Goal: Task Accomplishment & Management: Use online tool/utility

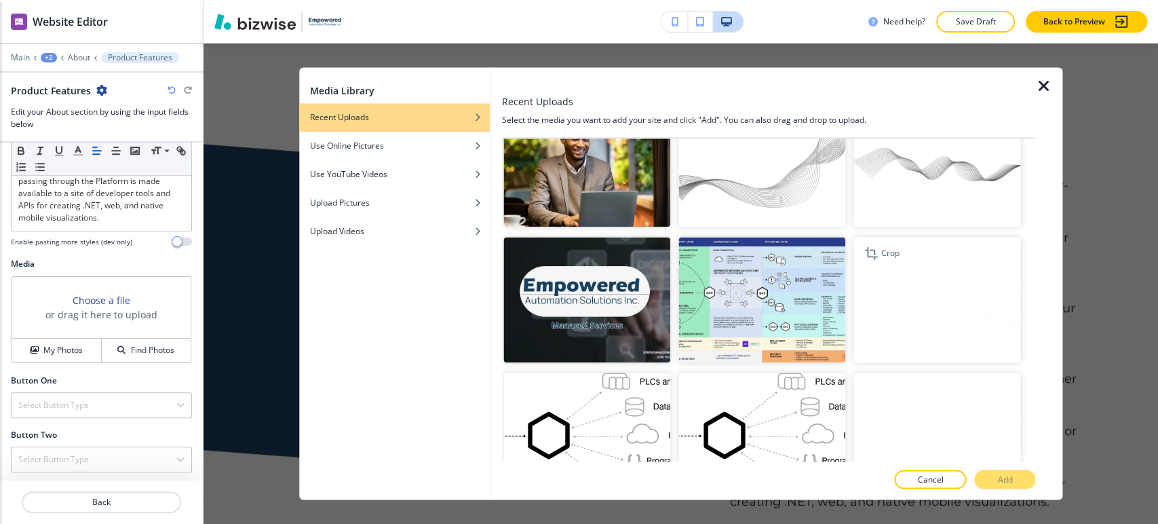
scroll to position [20509, 0]
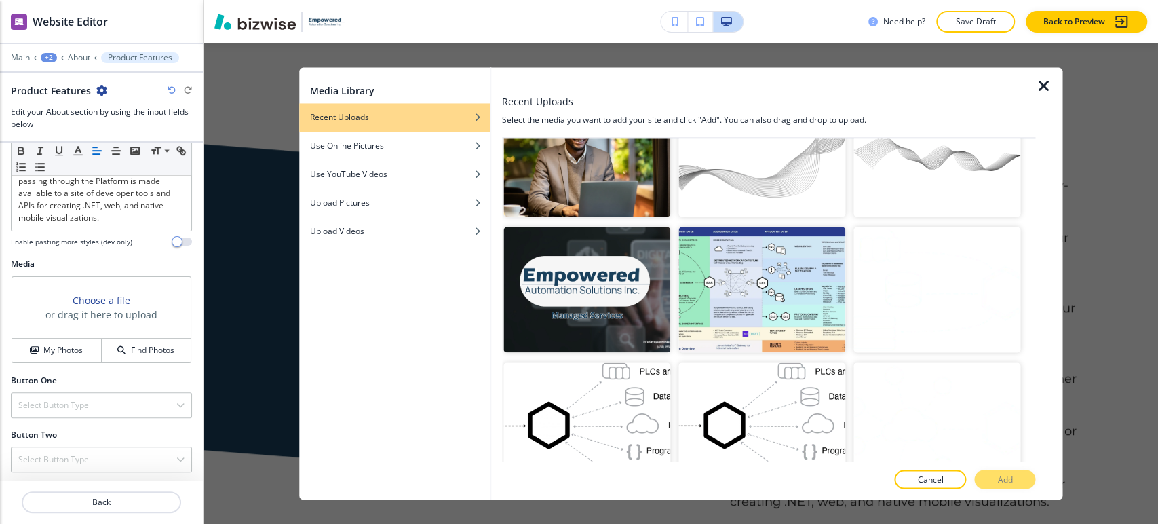
click at [1001, 474] on p "Add" at bounding box center [1005, 480] width 15 height 12
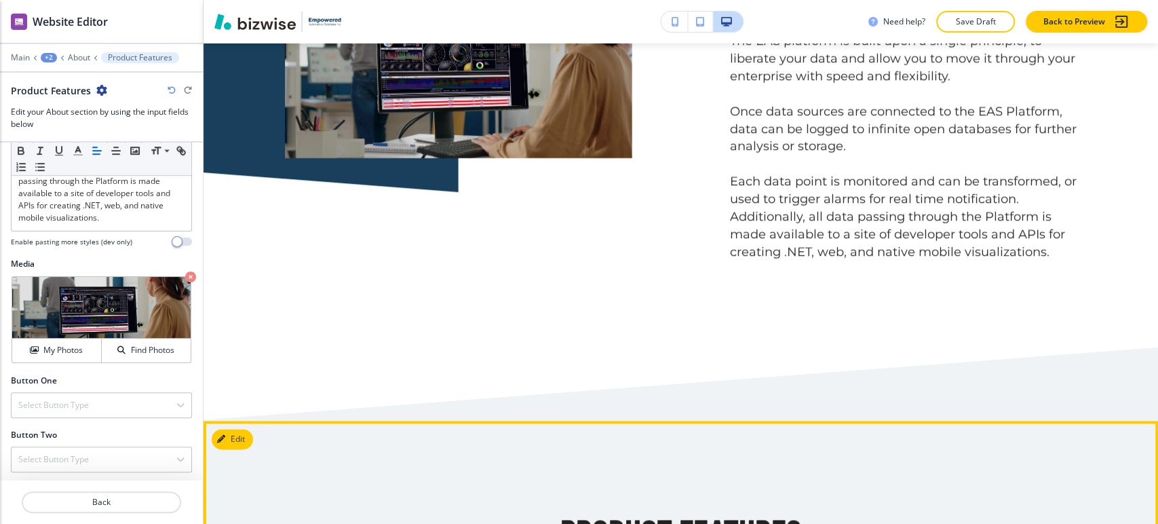
scroll to position [684, 0]
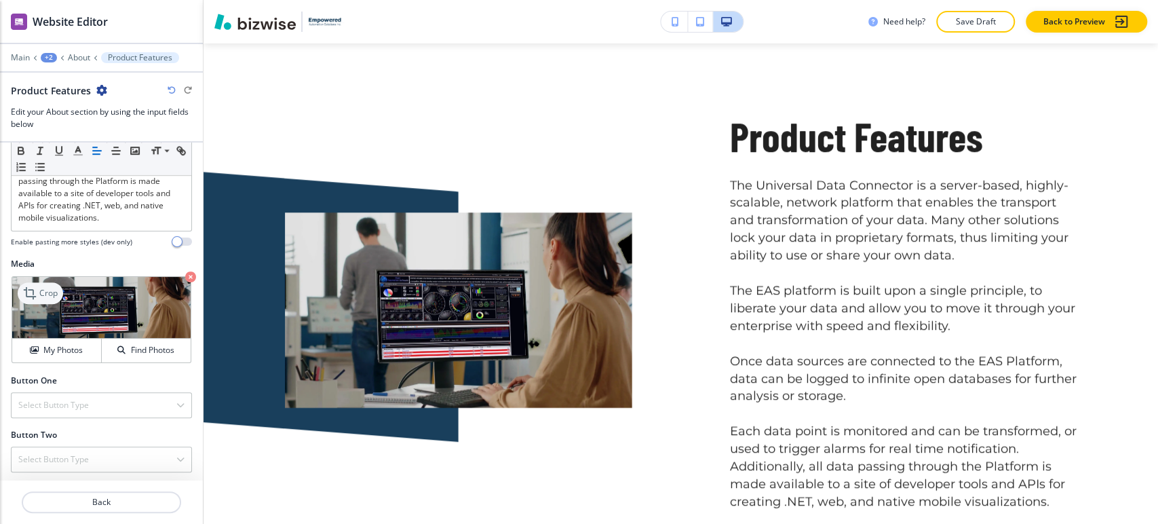
click at [47, 290] on p "Crop" at bounding box center [48, 293] width 18 height 12
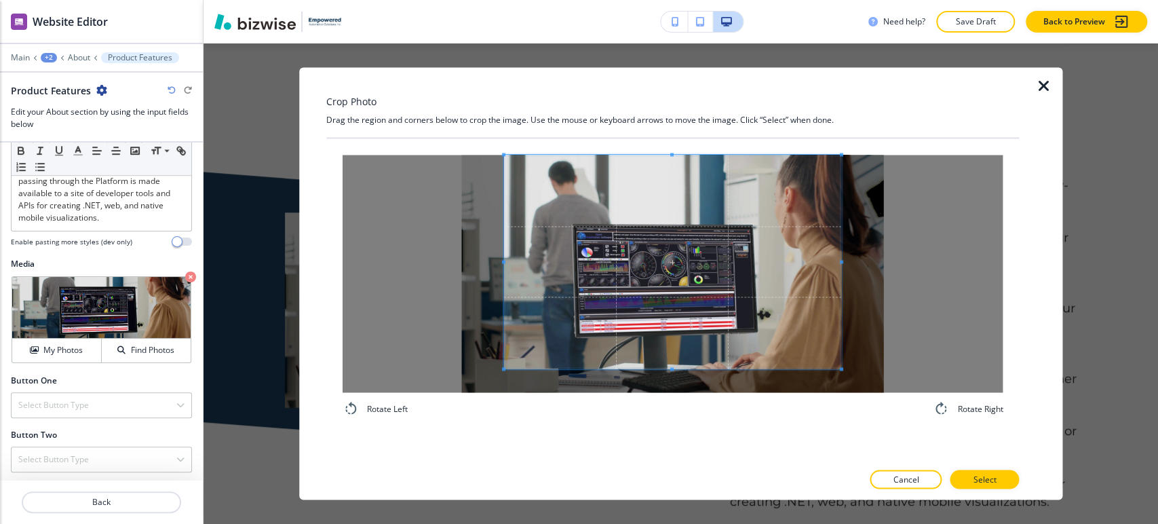
click at [673, 132] on div "Crop Photo Drag the region and corners below to crop the image. Use the mouse o…" at bounding box center [673, 283] width 694 height 432
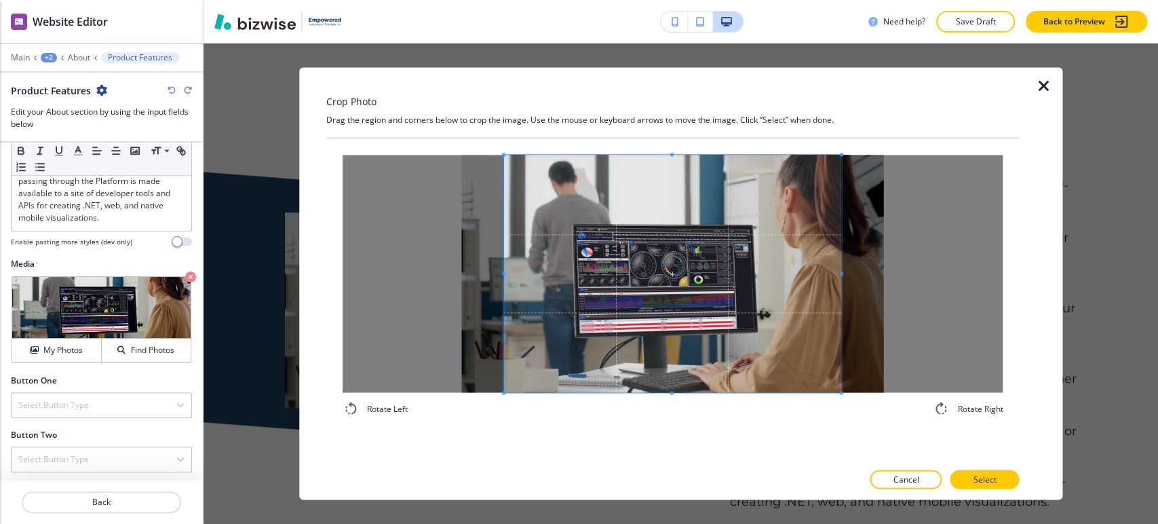
click at [668, 407] on div "Rotate Left Rotate Right" at bounding box center [673, 286] width 661 height 262
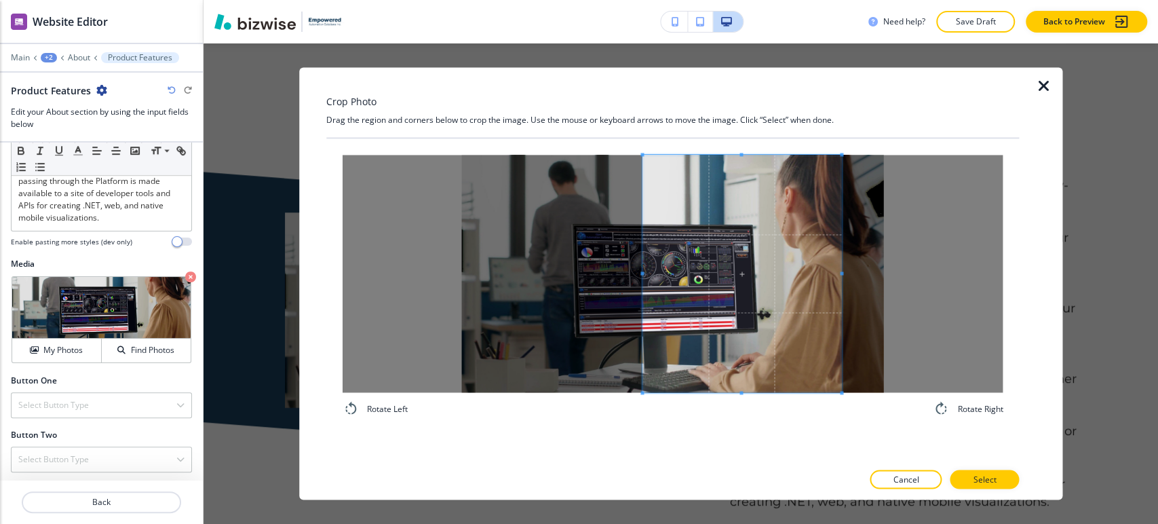
click at [641, 271] on span at bounding box center [642, 272] width 3 height 3
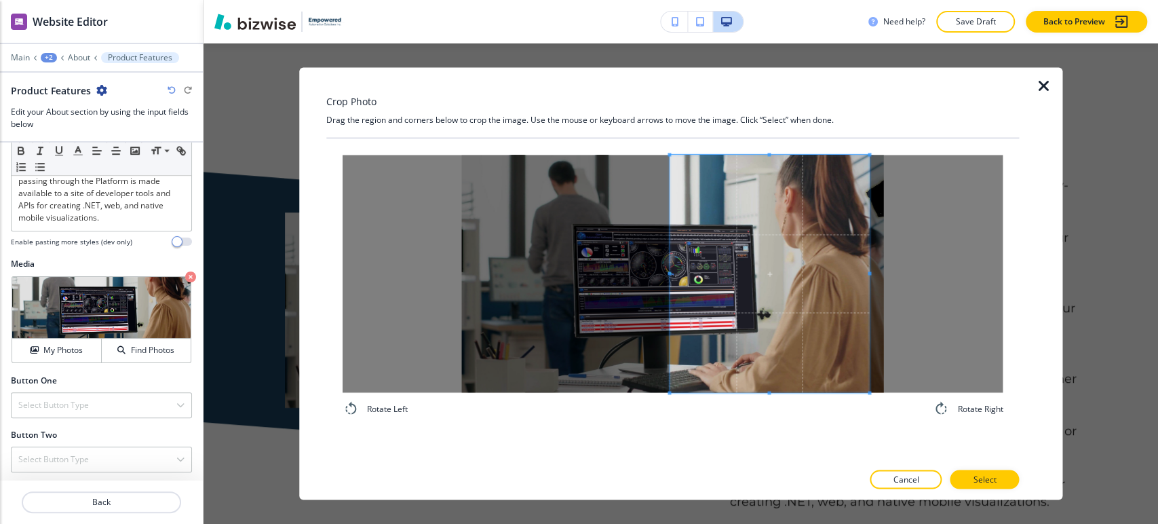
click at [755, 290] on span at bounding box center [770, 274] width 200 height 238
click at [974, 474] on p "Select" at bounding box center [984, 480] width 23 height 12
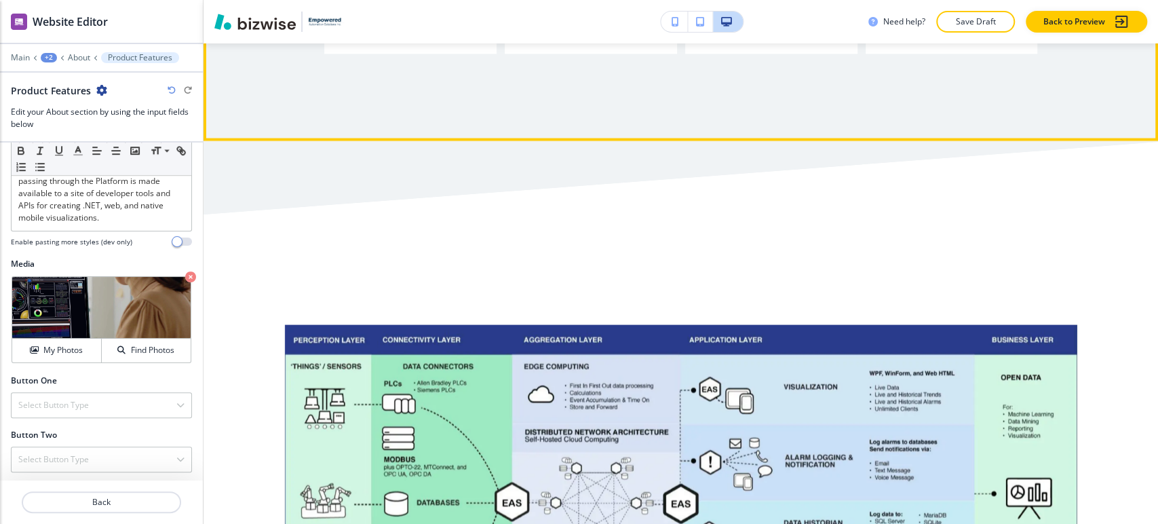
scroll to position [1965, 0]
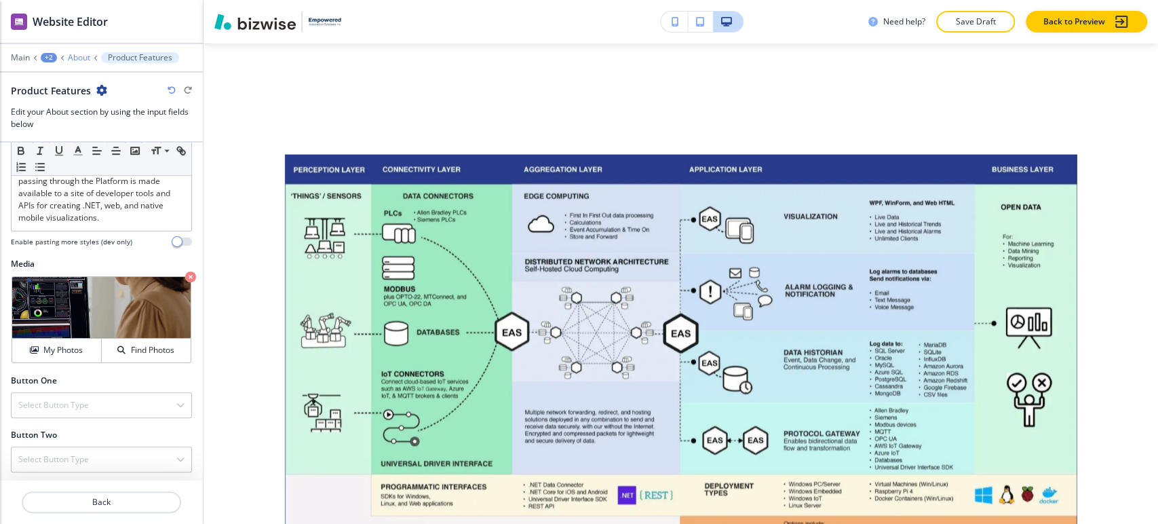
click at [88, 60] on p "About" at bounding box center [79, 58] width 22 height 10
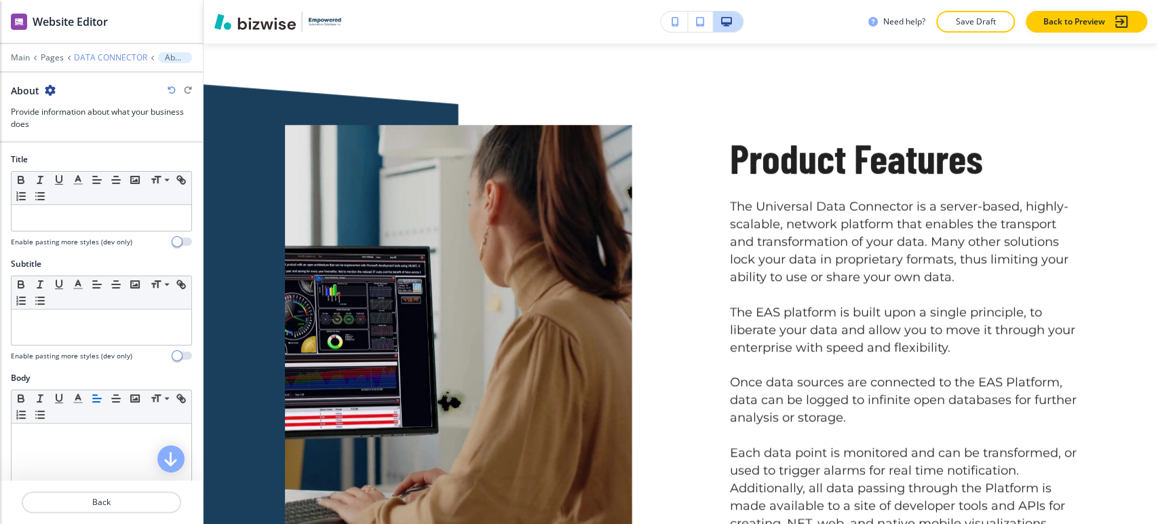
scroll to position [662, 0]
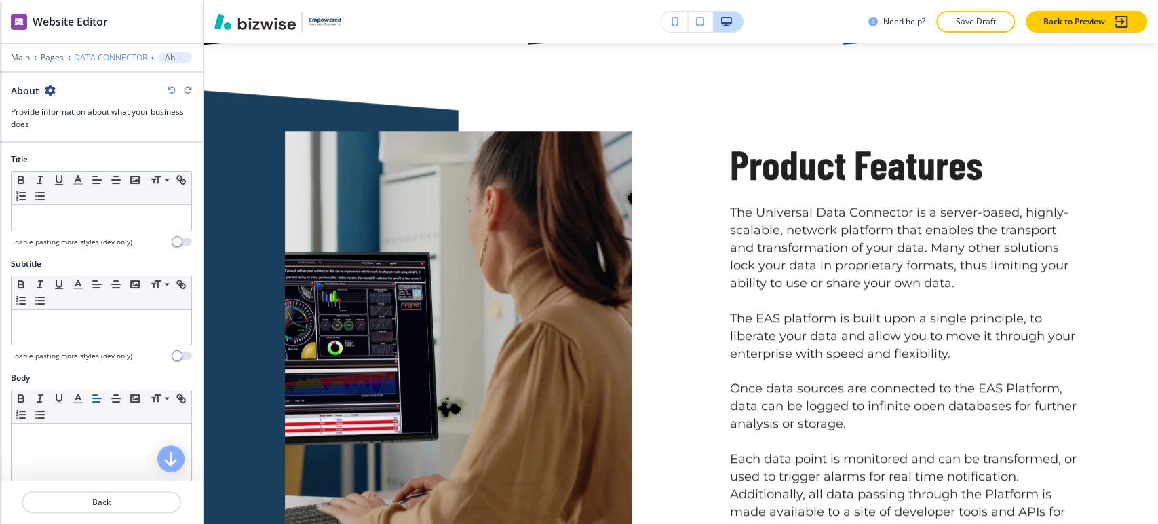
click at [129, 55] on p "DATA CONNECTOR" at bounding box center [110, 58] width 73 height 10
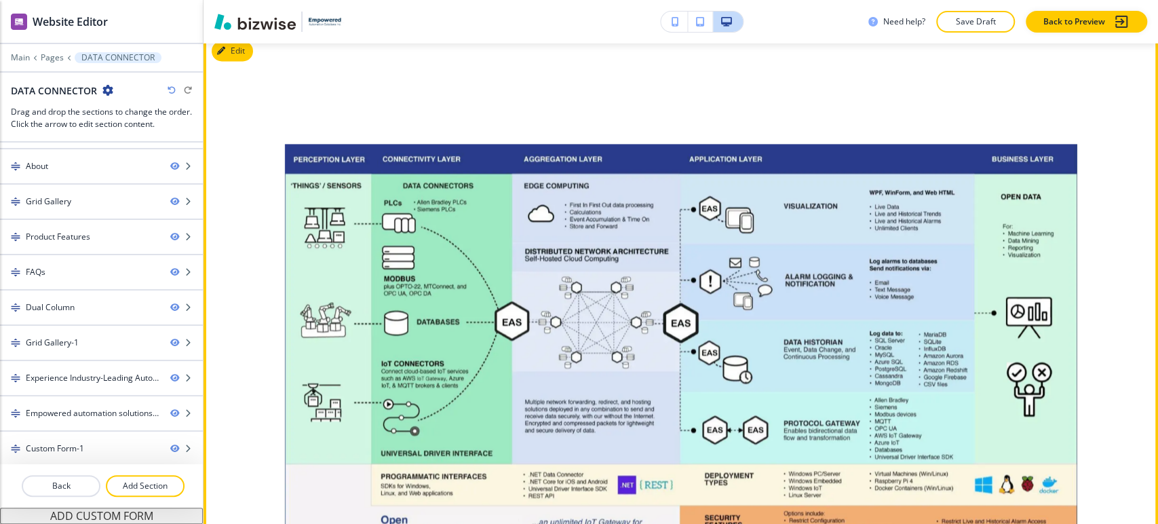
scroll to position [1247, 0]
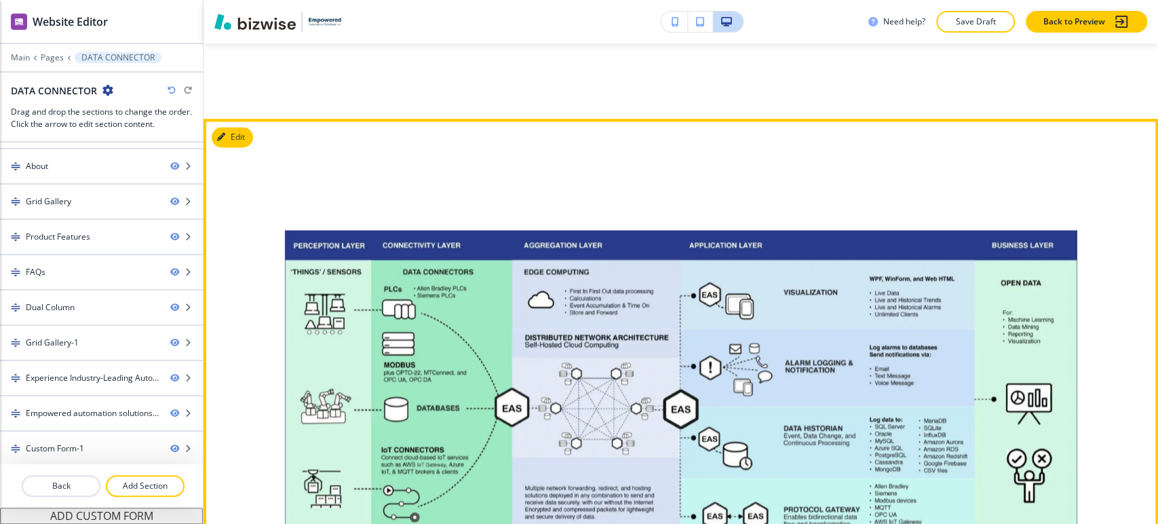
click at [251, 145] on div at bounding box center [681, 418] width 955 height 599
click at [238, 139] on button "Edit This Section" at bounding box center [258, 137] width 92 height 20
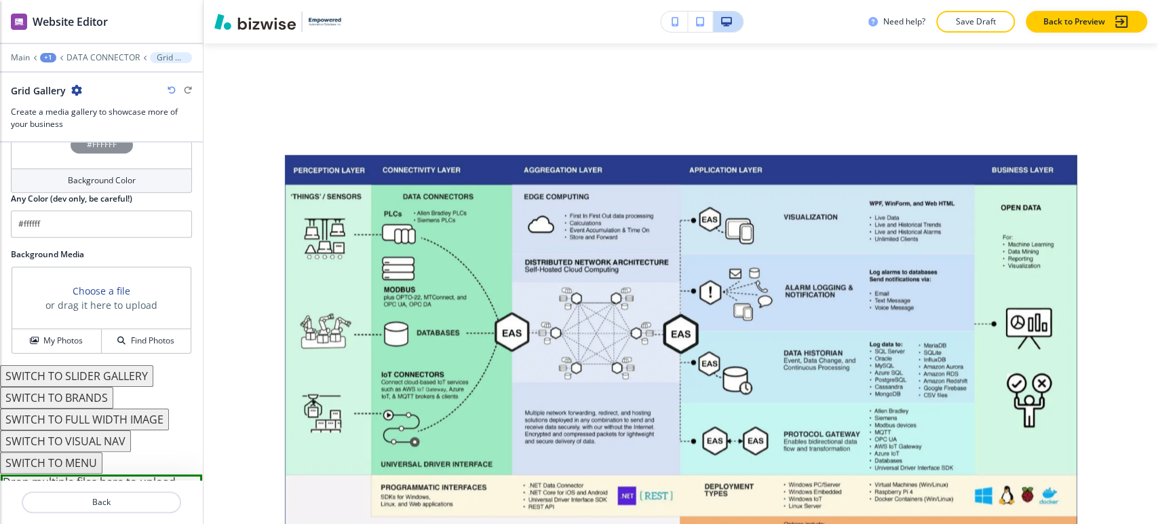
scroll to position [829, 0]
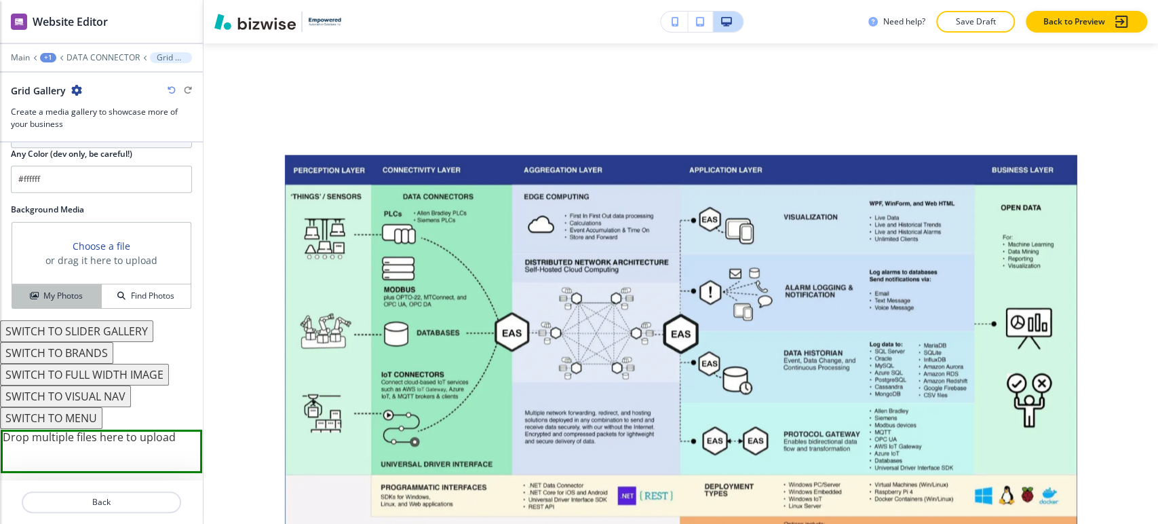
click at [79, 300] on button "My Photos" at bounding box center [57, 296] width 90 height 24
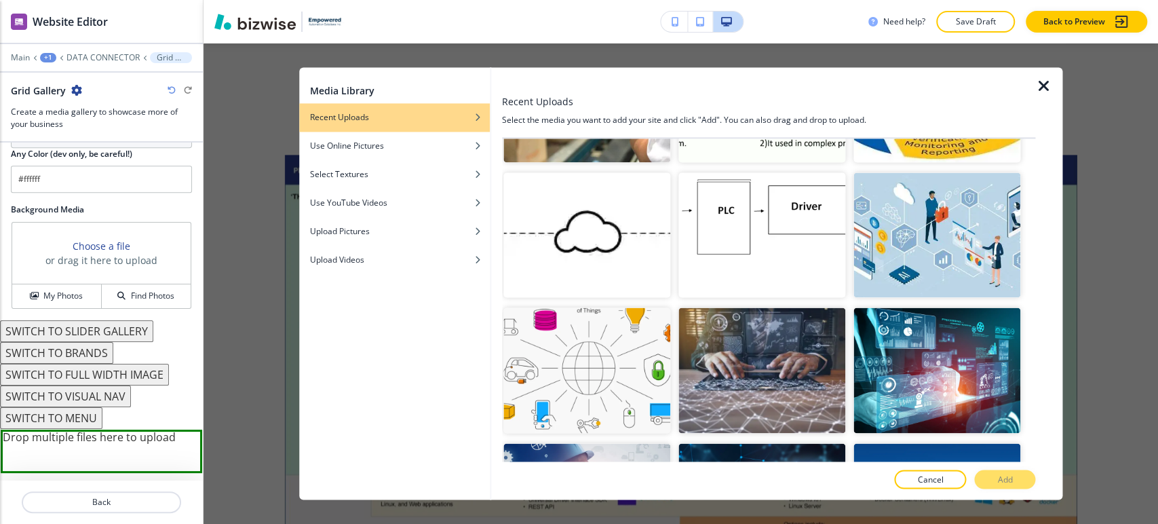
scroll to position [16878, 0]
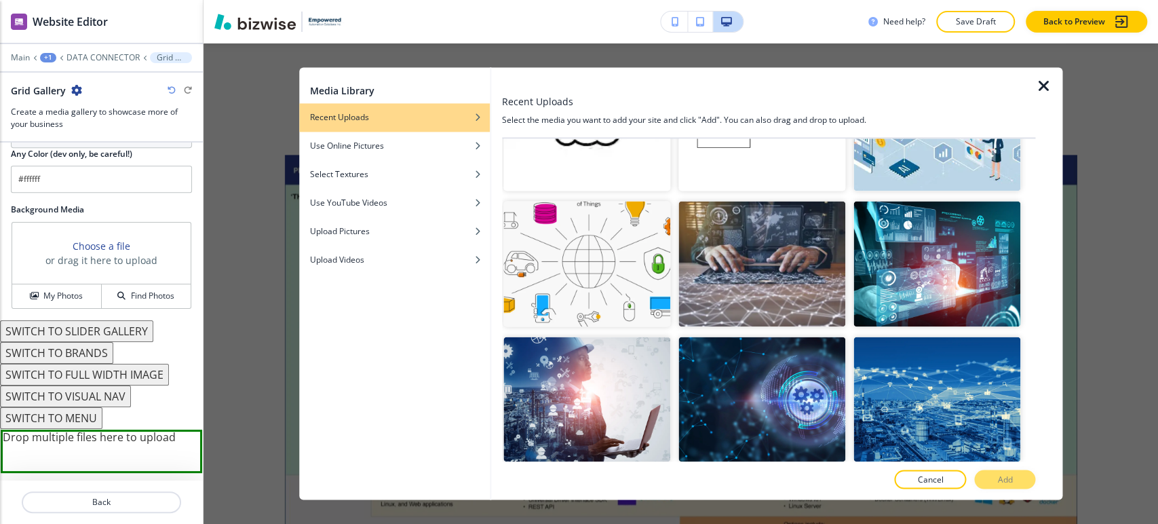
click at [1008, 476] on p "Add" at bounding box center [1005, 480] width 15 height 12
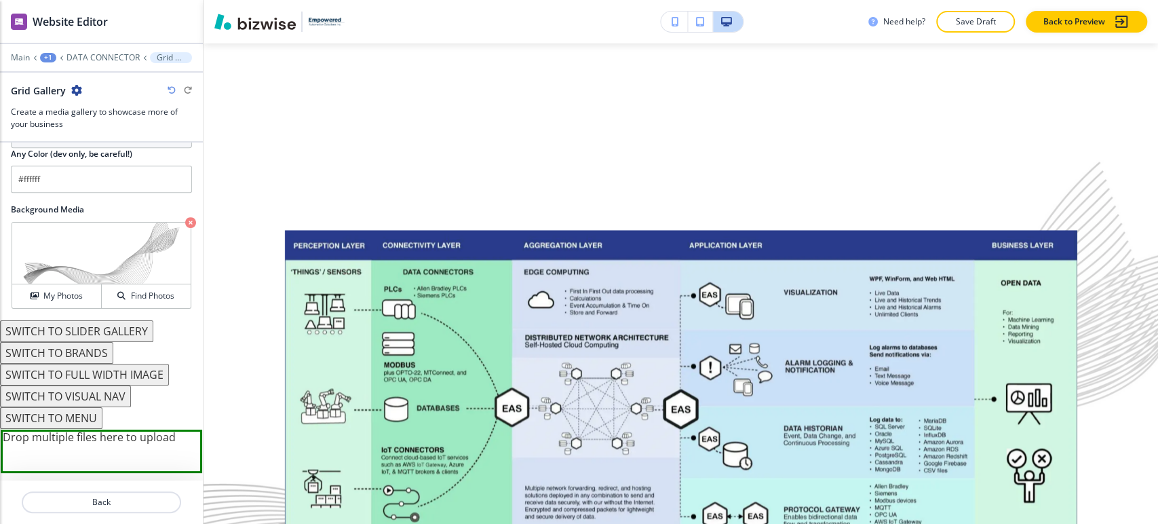
scroll to position [1172, 0]
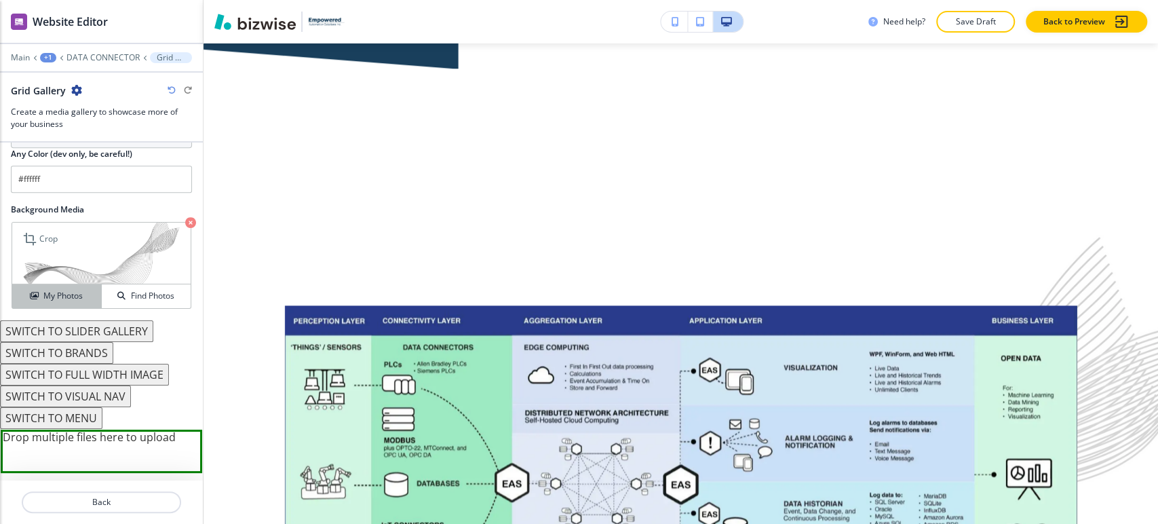
click at [75, 297] on h4 "My Photos" at bounding box center [62, 296] width 39 height 12
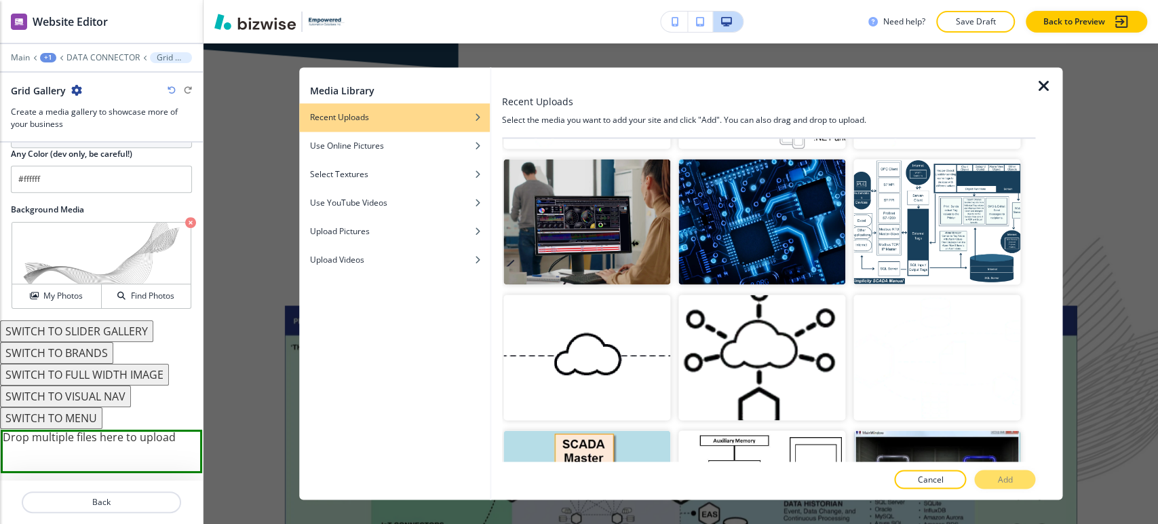
scroll to position [43145, 0]
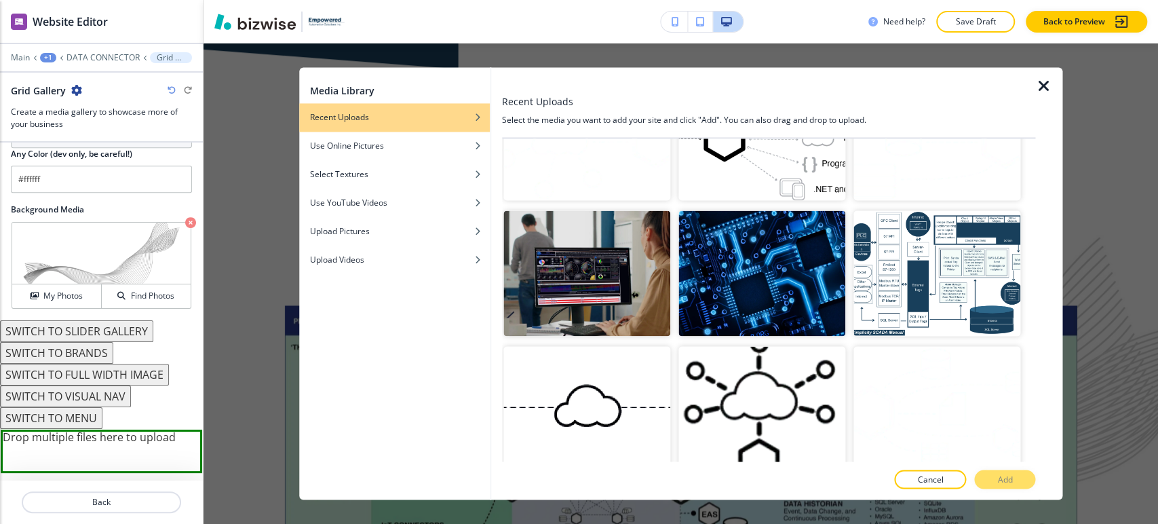
click at [996, 478] on button "Add" at bounding box center [1004, 479] width 61 height 19
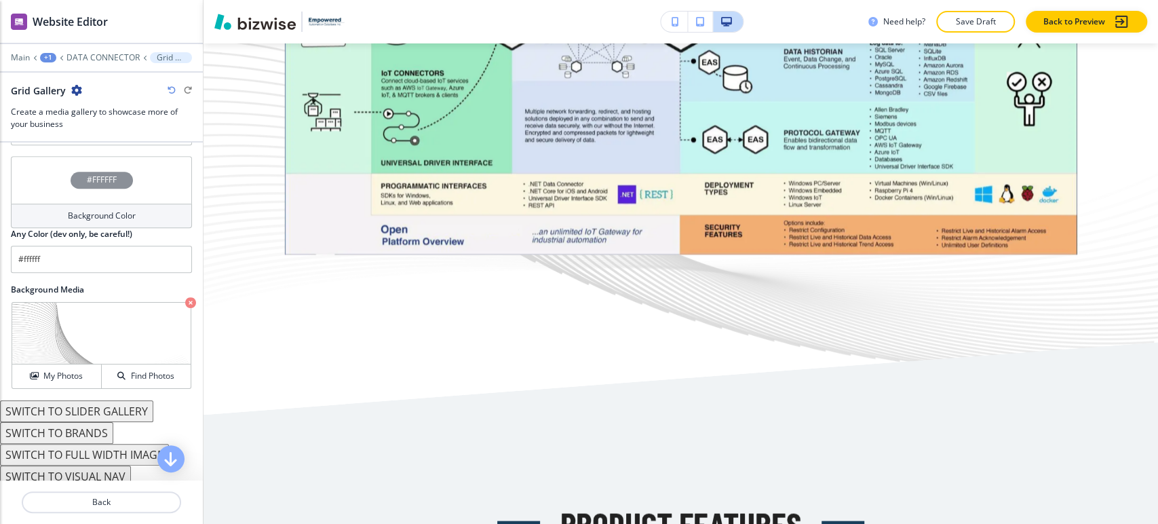
scroll to position [679, 0]
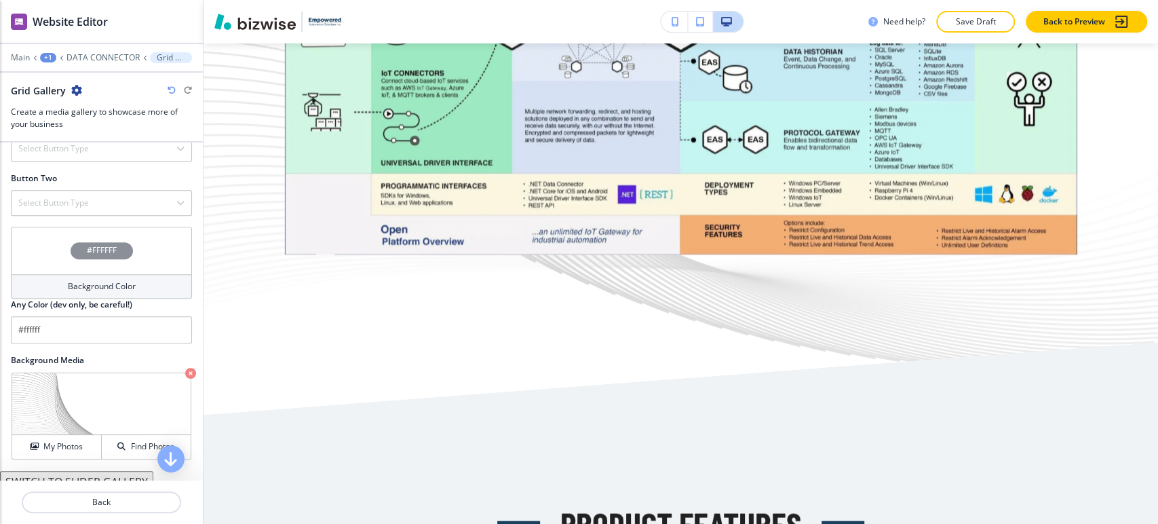
click at [90, 281] on h4 "Background Color" at bounding box center [102, 286] width 68 height 12
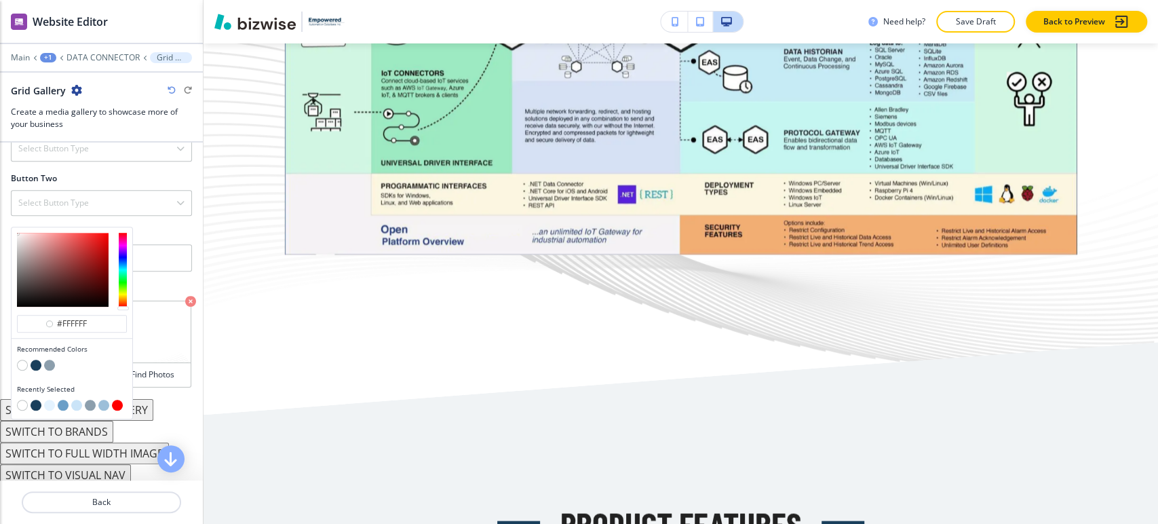
click at [78, 404] on button "button" at bounding box center [76, 405] width 11 height 11
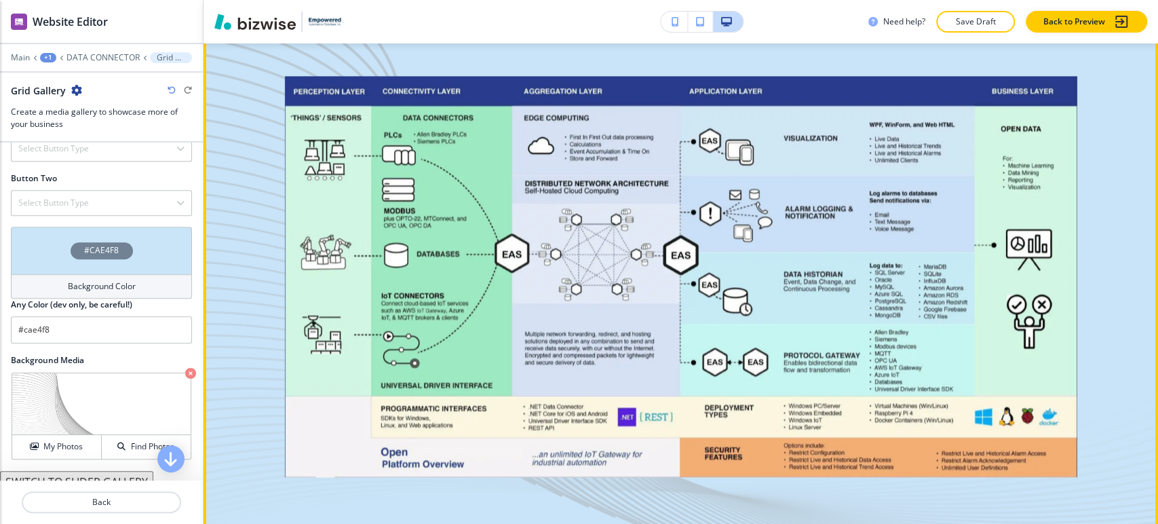
scroll to position [1398, 0]
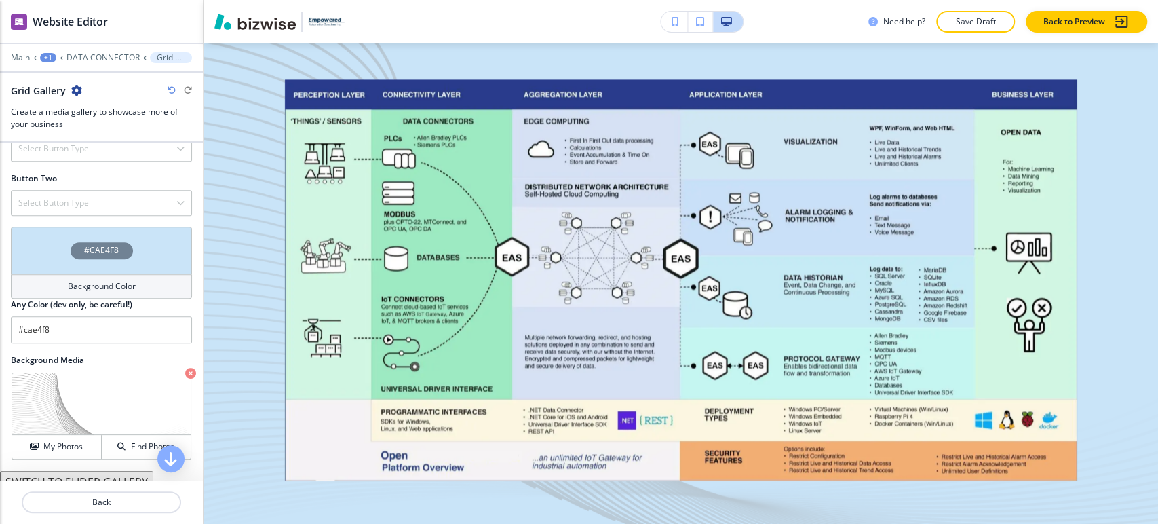
click at [132, 284] on div "Background Color" at bounding box center [101, 286] width 181 height 24
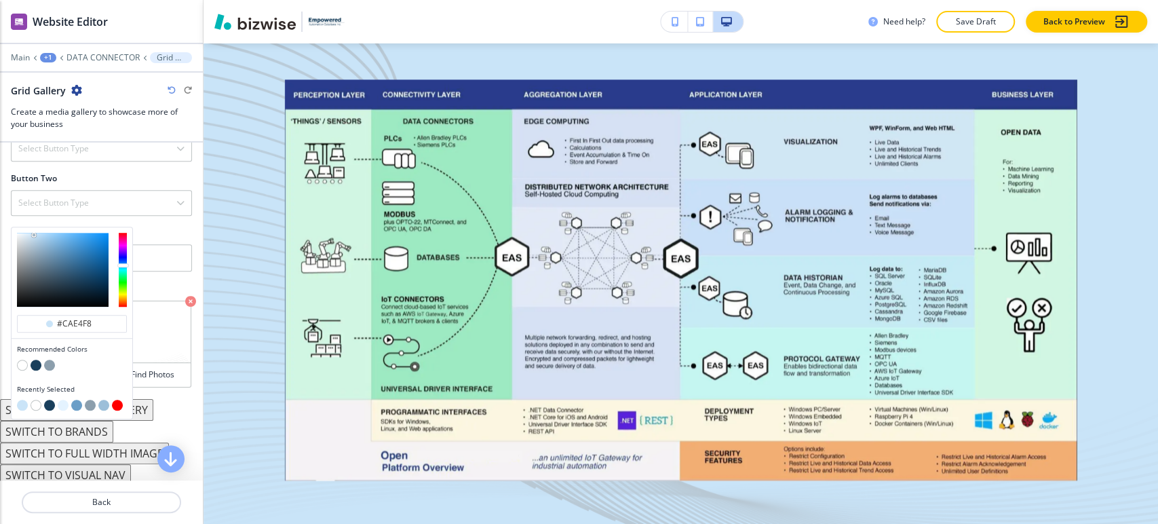
click at [19, 362] on button "button" at bounding box center [22, 365] width 11 height 11
type input "#FFFFFF"
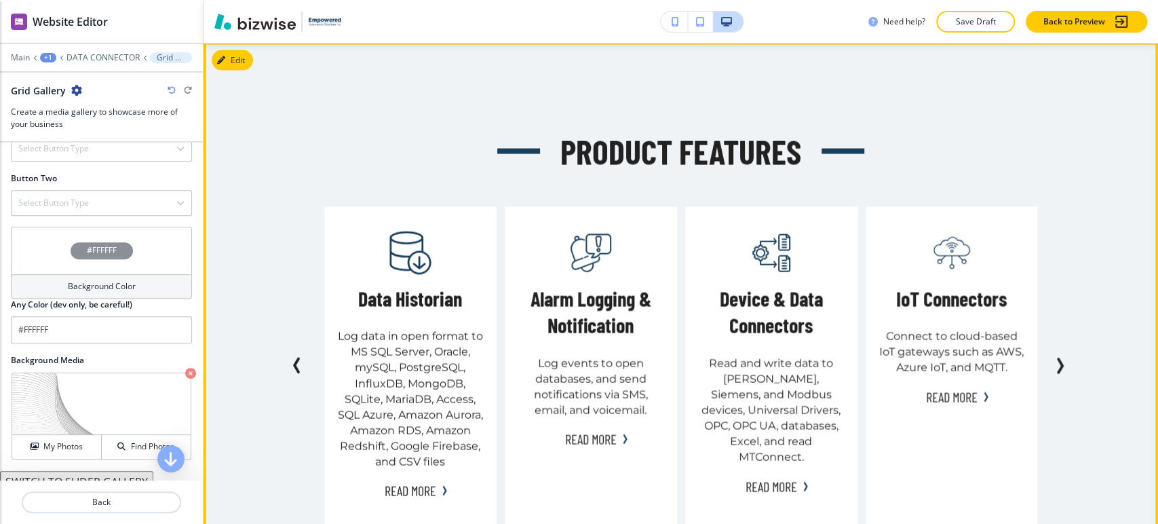
scroll to position [1926, 0]
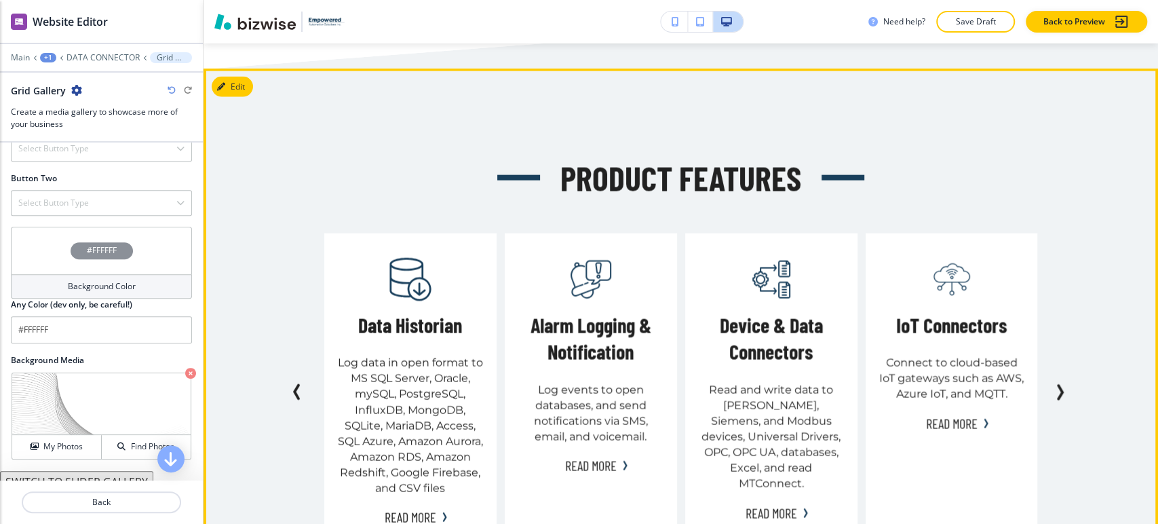
click at [214, 95] on div "Product Features IoT Connectors Connect to cloud-based IoT gateways such as AWS…" at bounding box center [681, 354] width 955 height 570
click at [229, 86] on button "Edit This Section" at bounding box center [258, 87] width 92 height 20
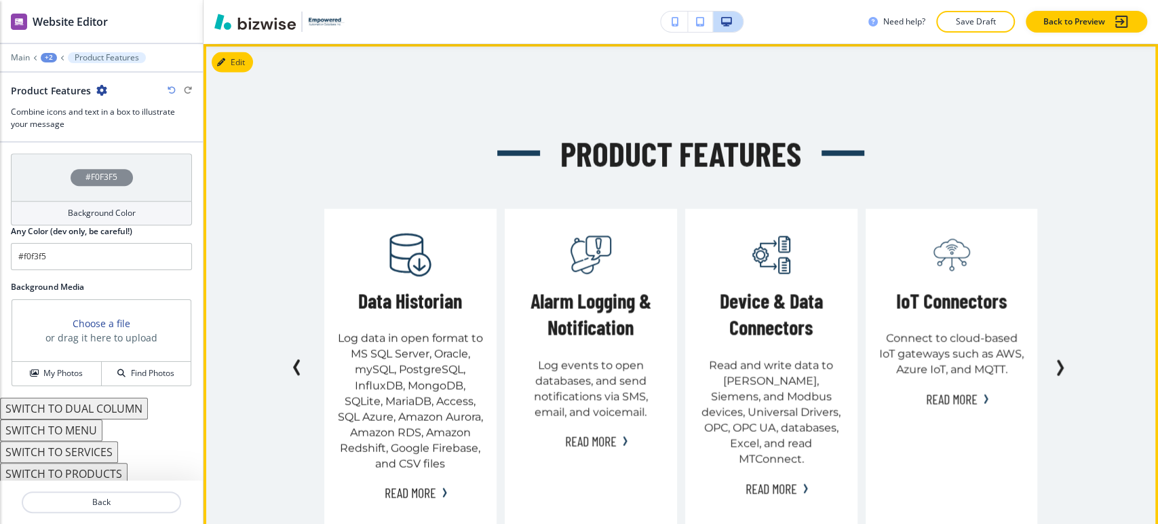
scroll to position [2403, 0]
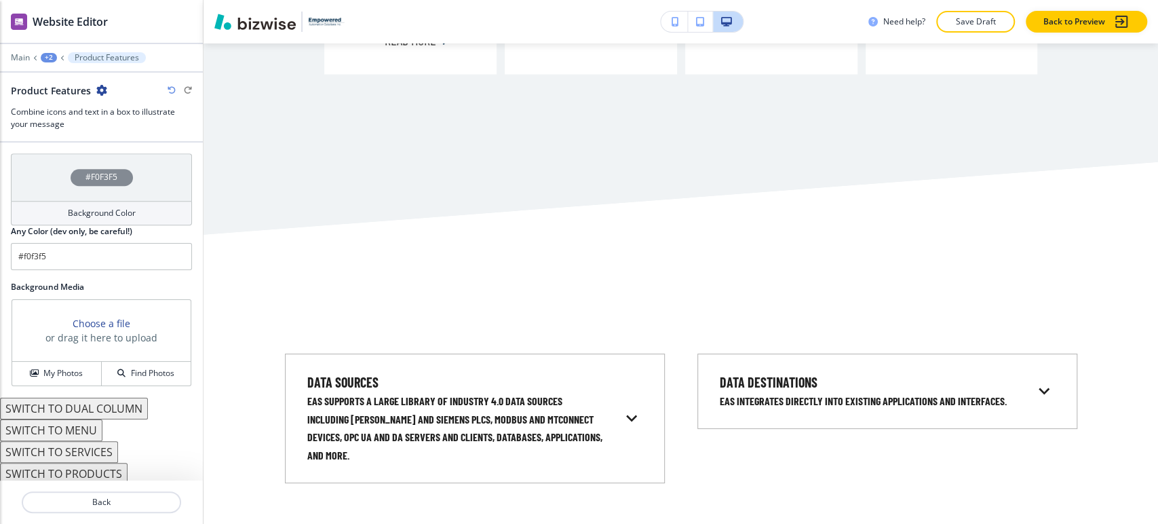
click at [109, 210] on h4 "Background Color" at bounding box center [102, 213] width 68 height 12
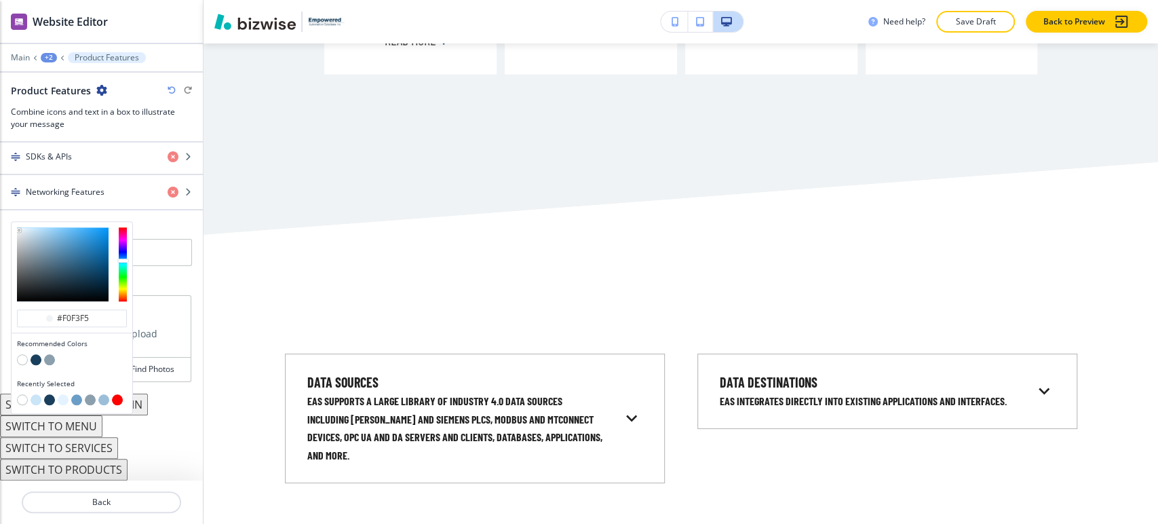
scroll to position [820, 0]
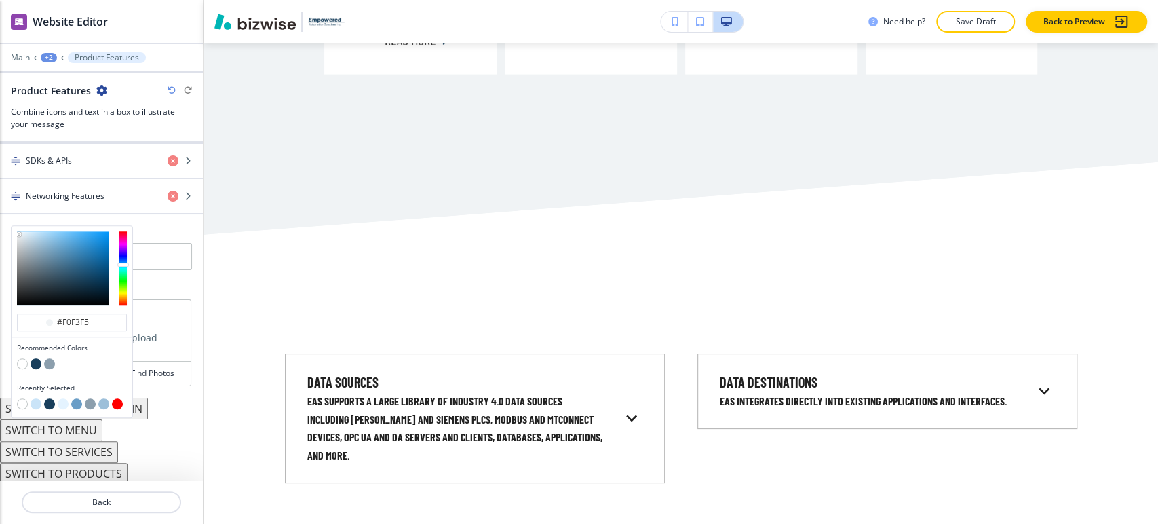
click at [41, 358] on button "button" at bounding box center [36, 363] width 11 height 11
type input "#193f5c"
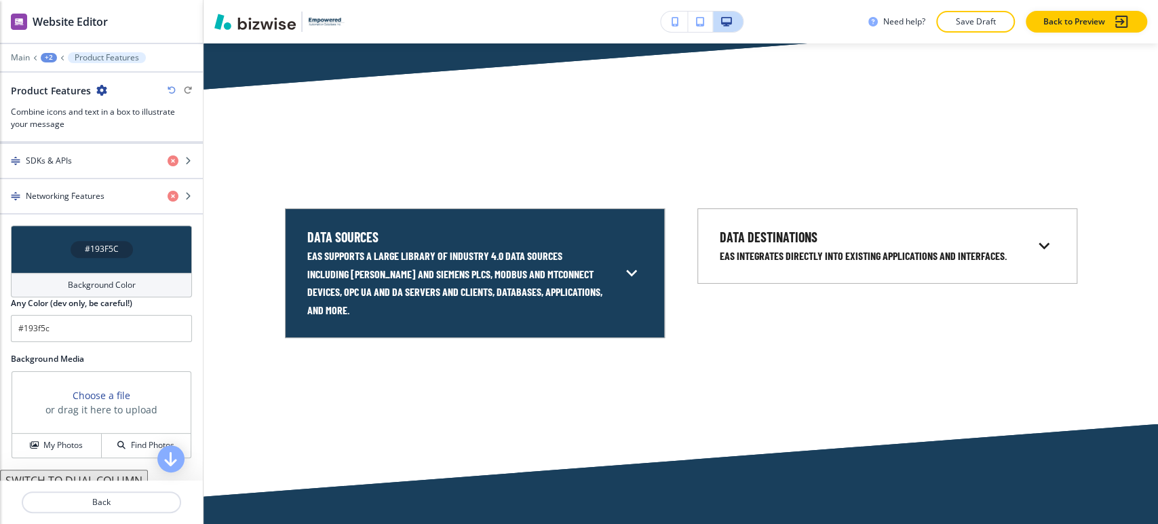
scroll to position [2554, 0]
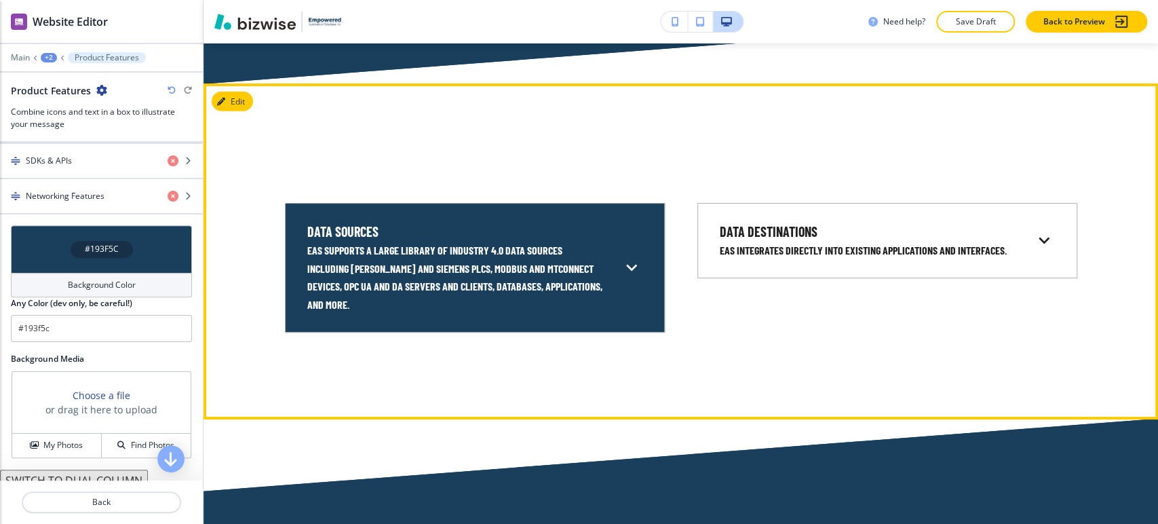
click at [626, 265] on icon at bounding box center [631, 268] width 11 height 7
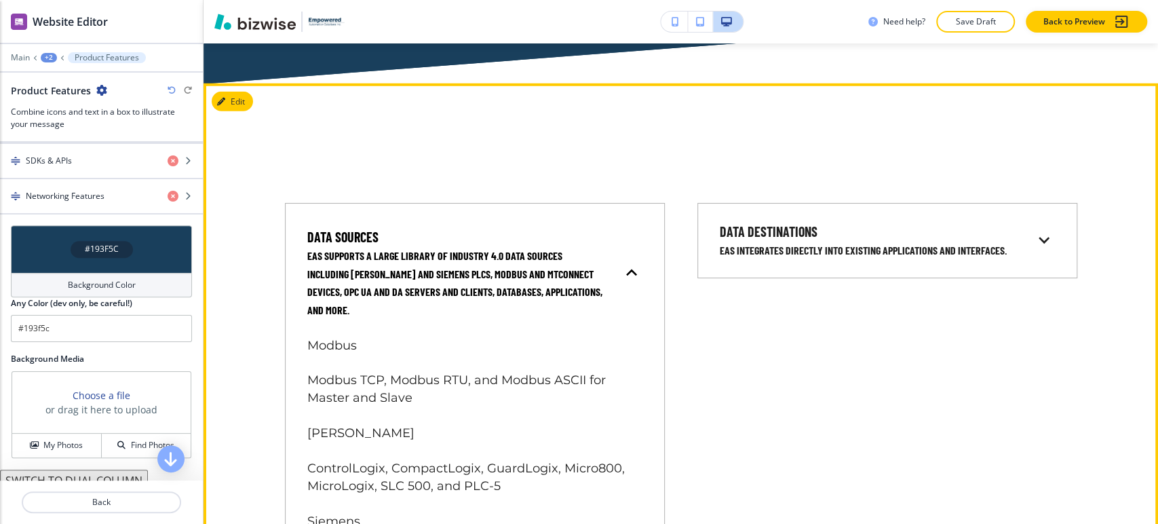
click at [625, 262] on icon at bounding box center [632, 273] width 22 height 22
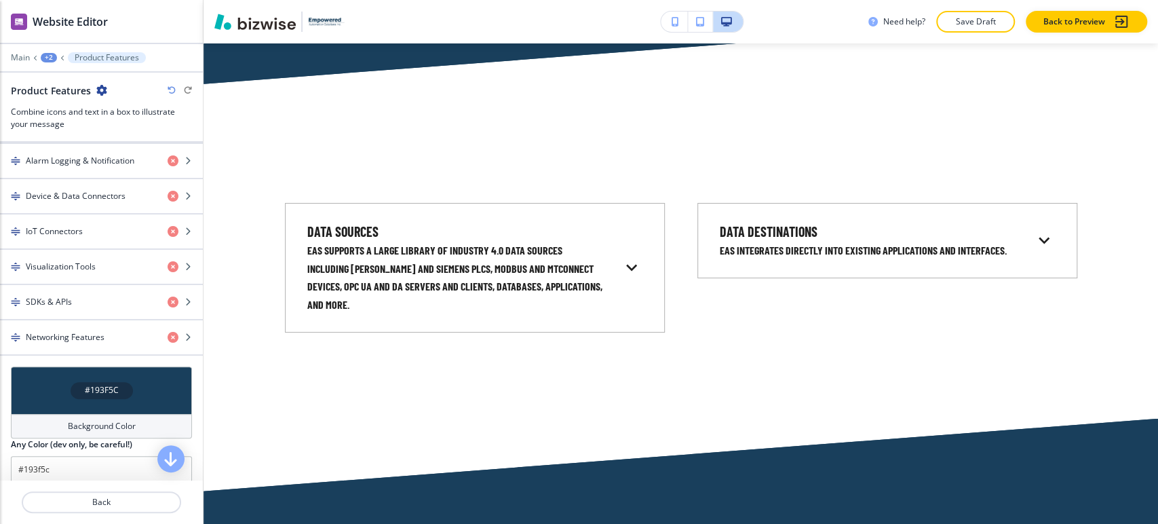
scroll to position [669, 0]
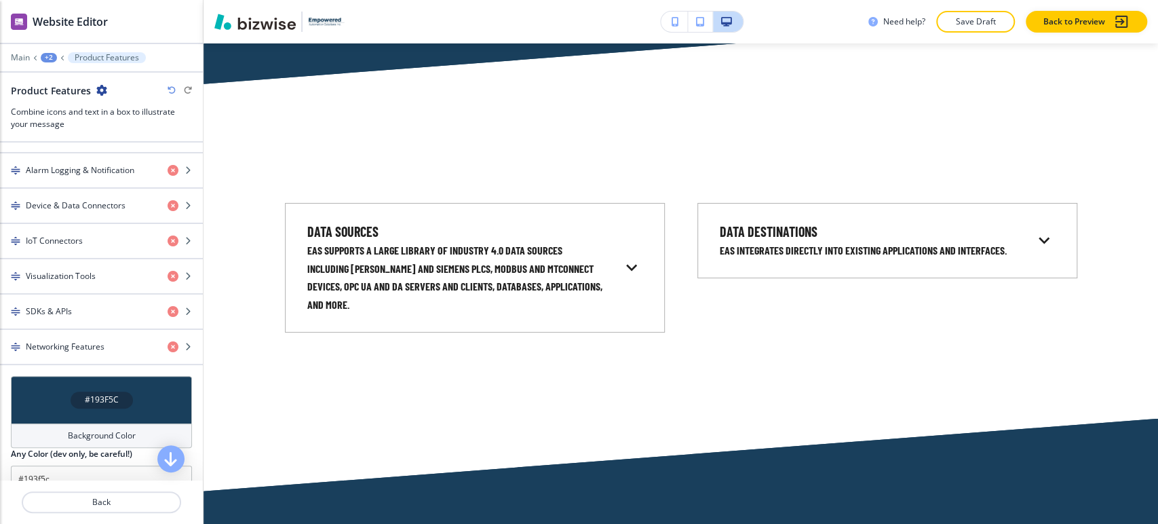
click at [234, 89] on div "Data Sources EAS supports a large library of Industry 4.0 data sources includin…" at bounding box center [681, 251] width 955 height 336
click at [233, 100] on div "Data Sources EAS supports a large library of Industry 4.0 data sources includin…" at bounding box center [681, 251] width 955 height 336
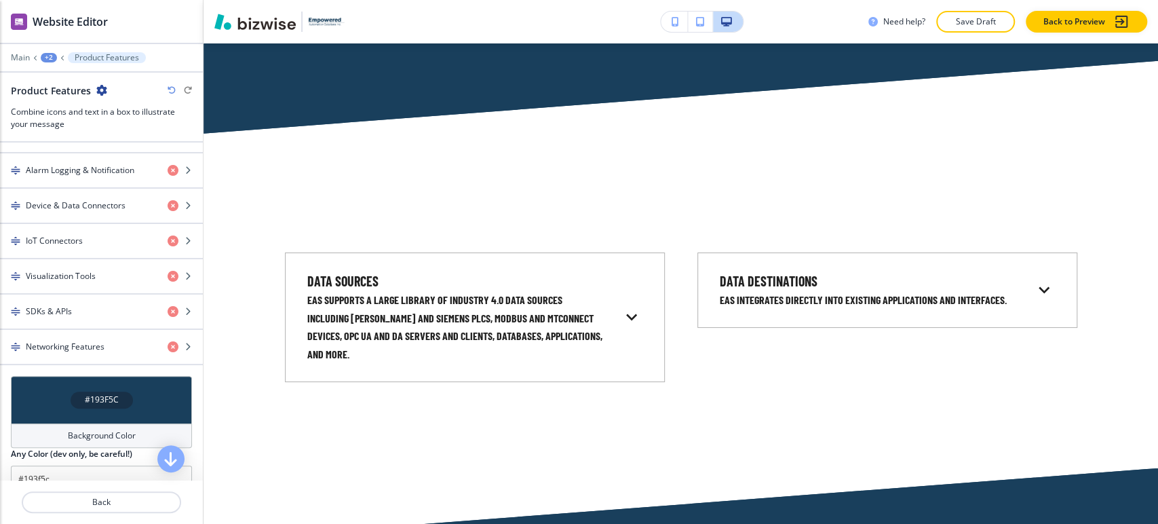
scroll to position [2478, 0]
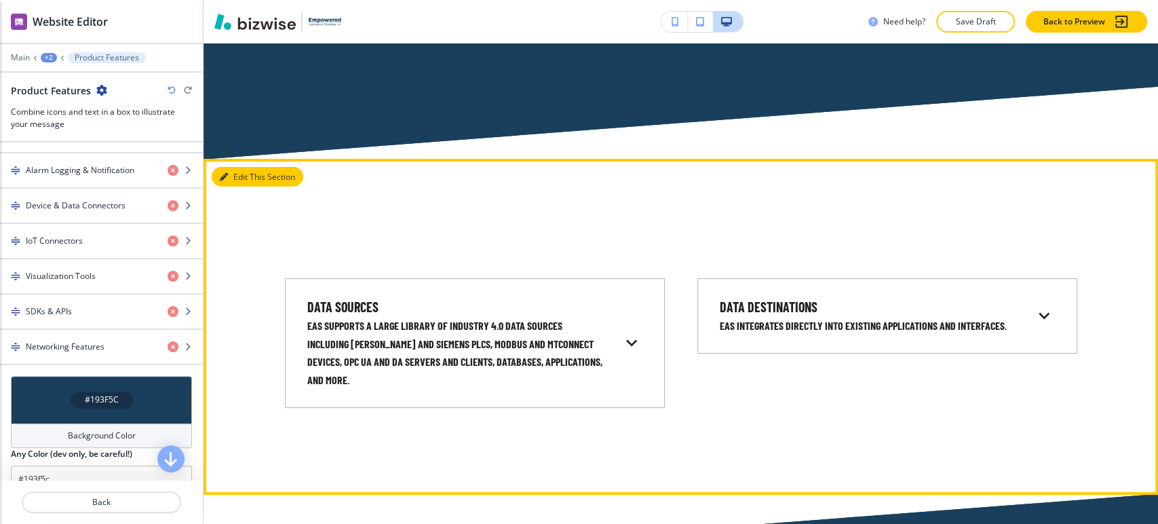
click at [240, 176] on button "Edit This Section" at bounding box center [258, 177] width 92 height 20
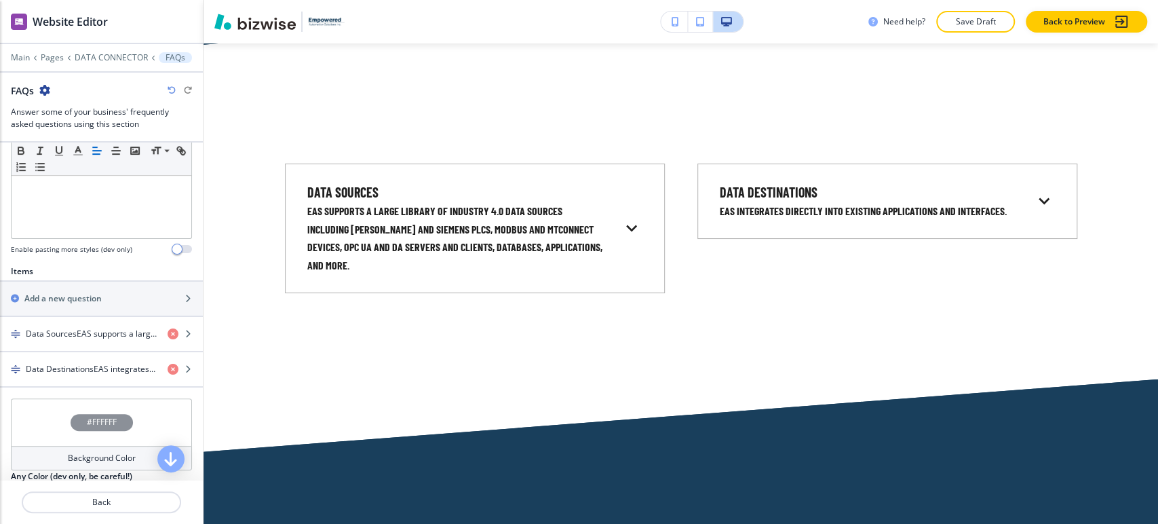
scroll to position [377, 0]
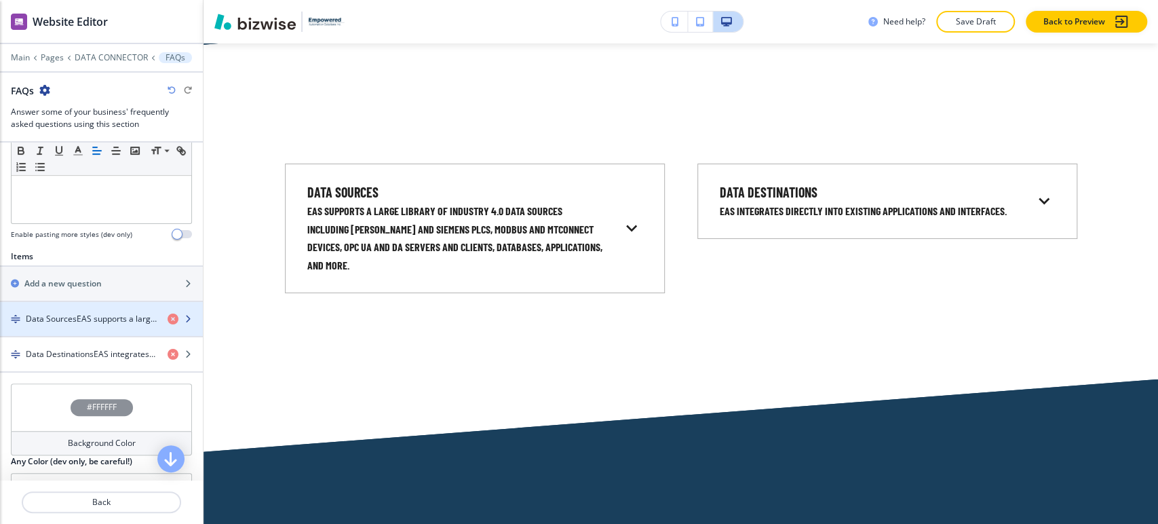
click at [123, 319] on h4 "Data SourcesEAS supports a large library of Industry 4.0 data sources including…" at bounding box center [91, 319] width 131 height 12
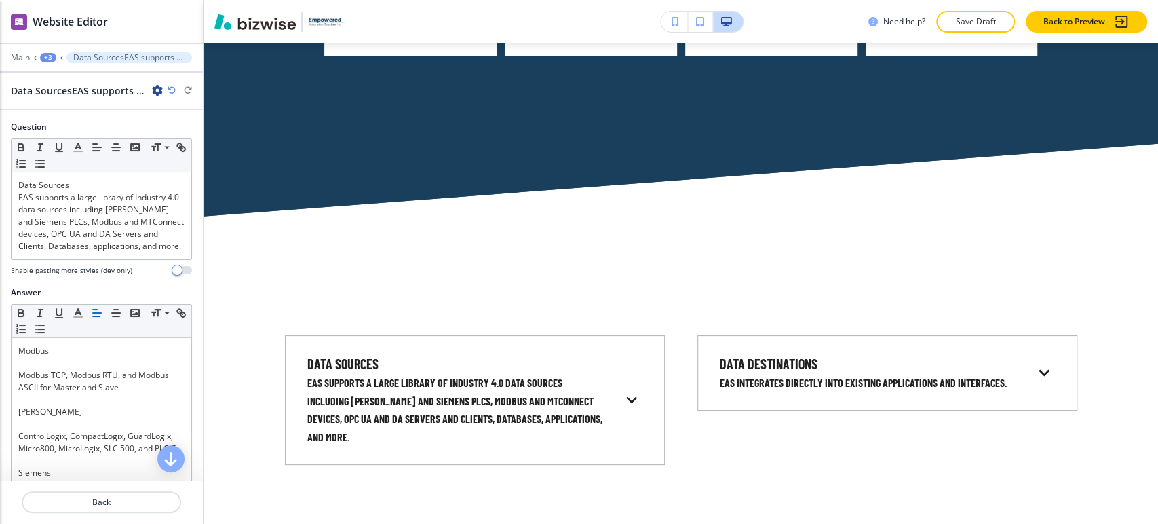
scroll to position [2442, 0]
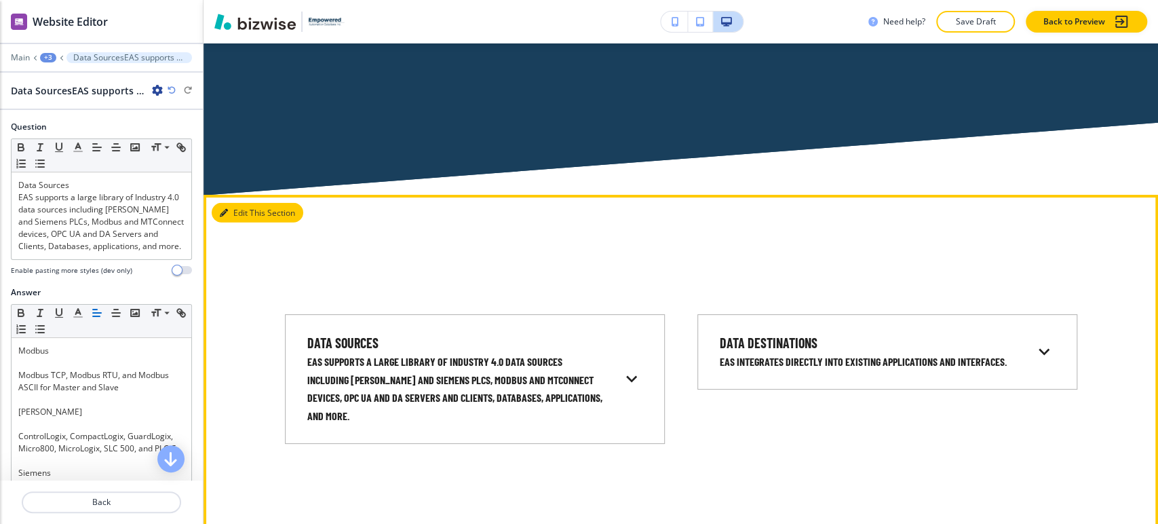
click at [235, 215] on button "Edit This Section" at bounding box center [258, 213] width 92 height 20
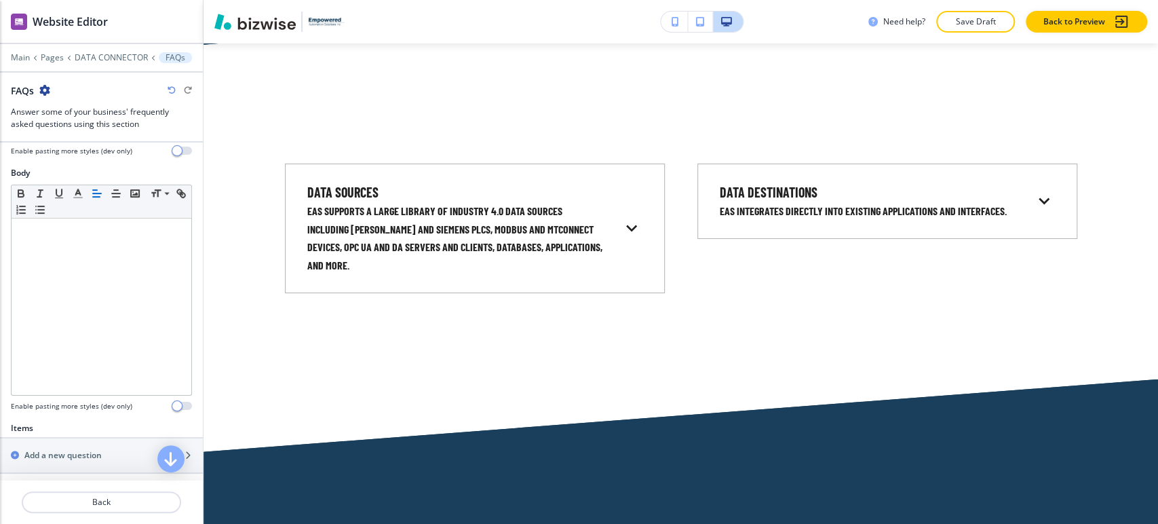
scroll to position [543, 0]
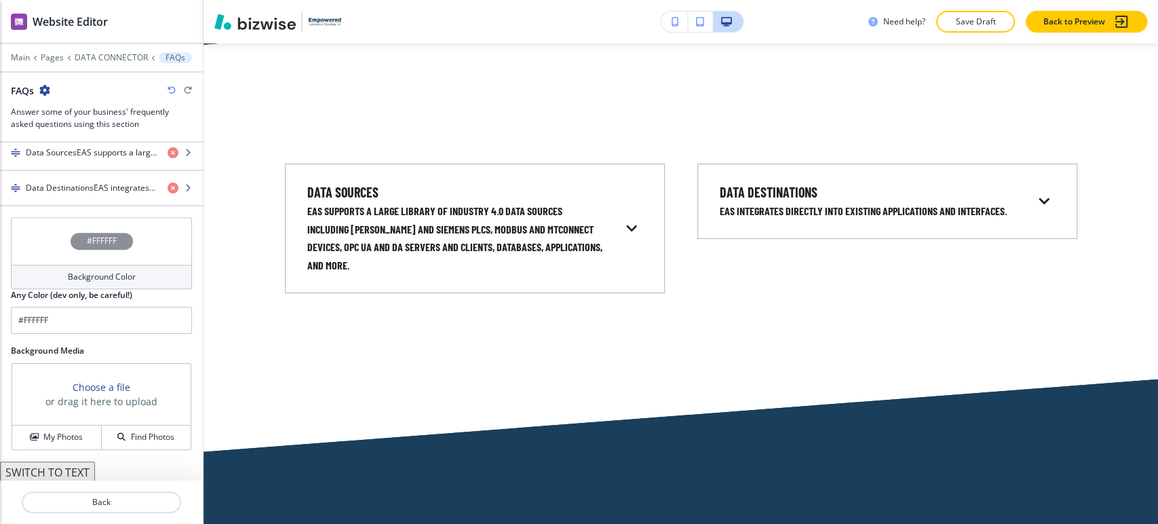
click at [103, 281] on div "Background Color" at bounding box center [101, 277] width 181 height 24
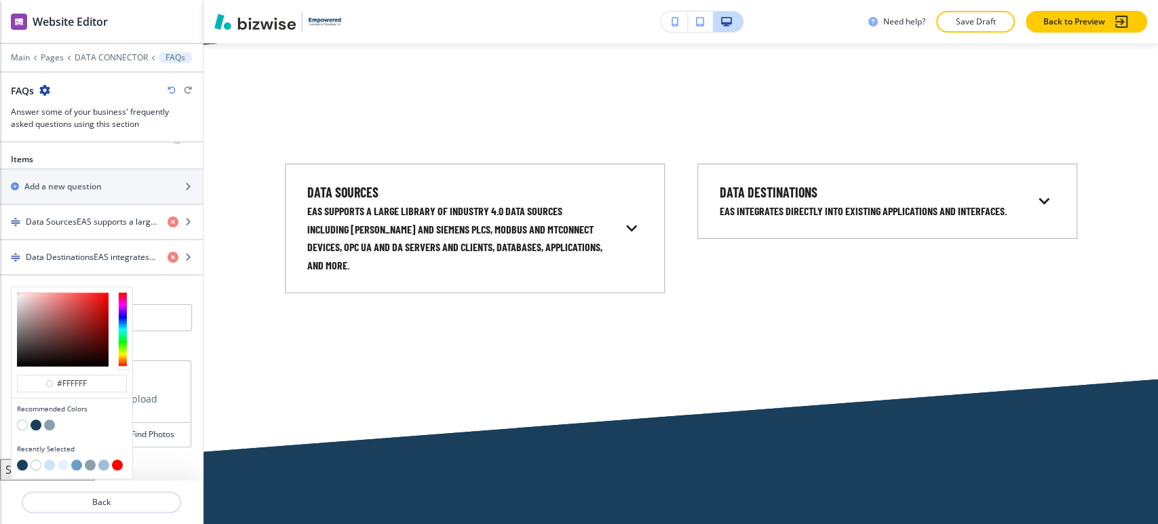
scroll to position [471, 0]
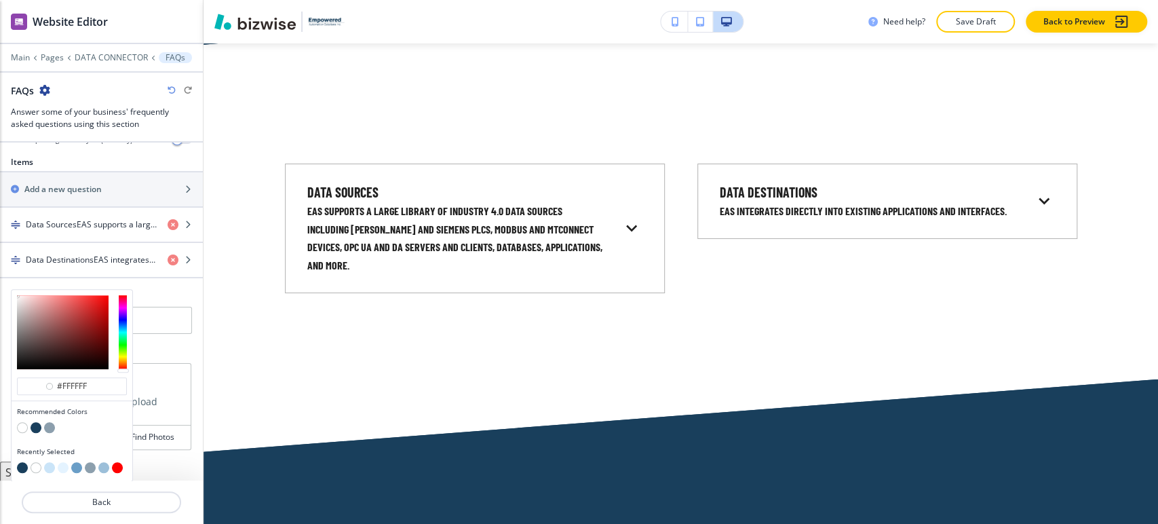
click at [33, 423] on button "button" at bounding box center [36, 427] width 11 height 11
type input "#193f5c"
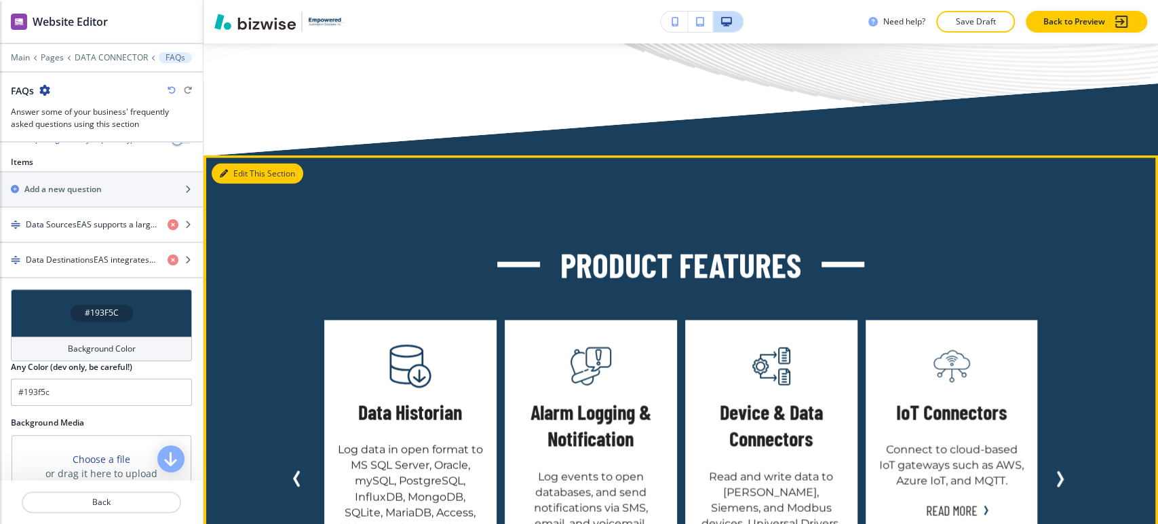
click at [241, 169] on button "Edit This Section" at bounding box center [258, 174] width 92 height 20
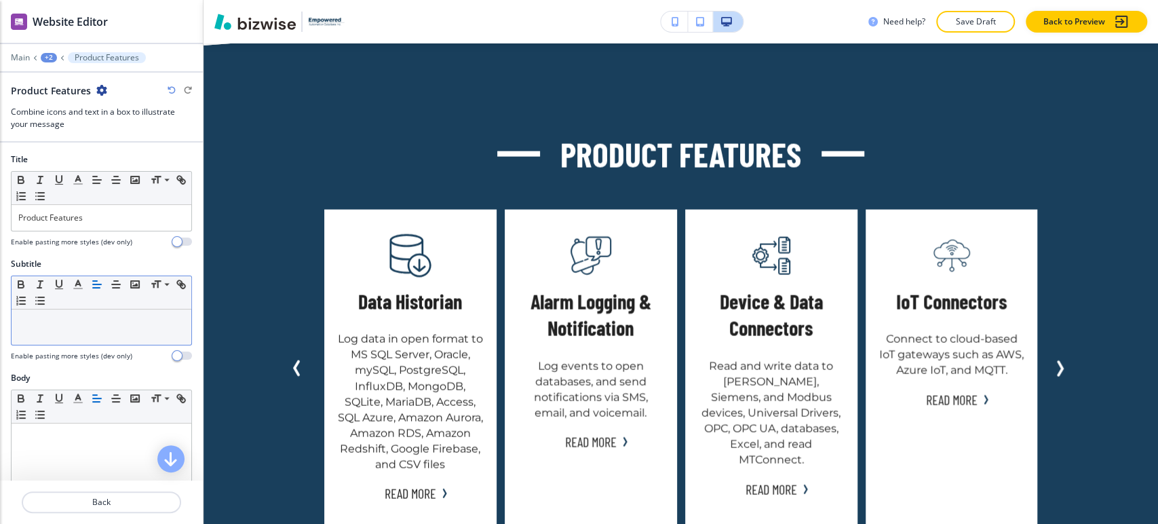
scroll to position [1950, 0]
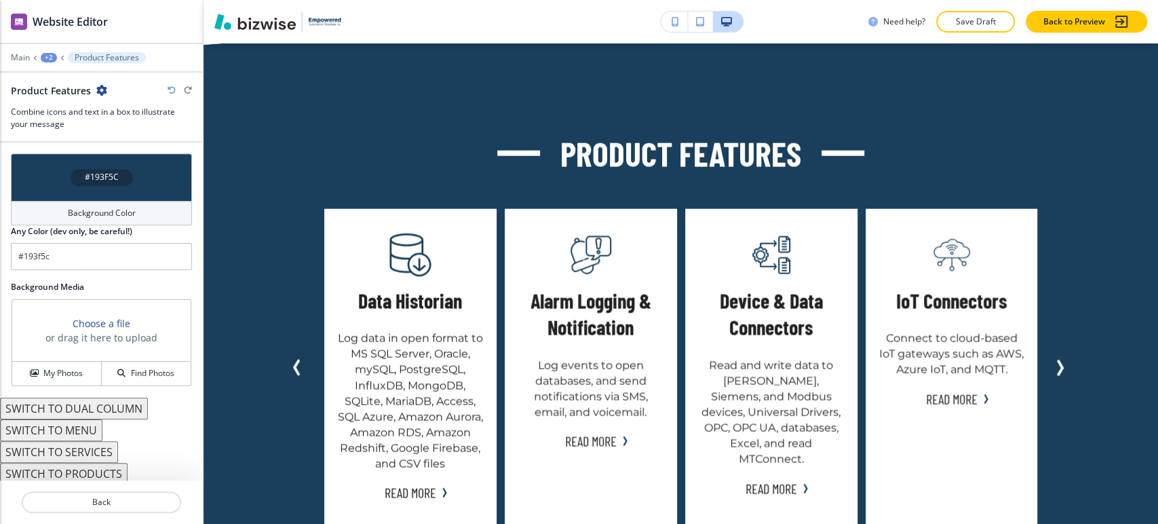
click at [105, 217] on div "Background Color" at bounding box center [101, 213] width 181 height 24
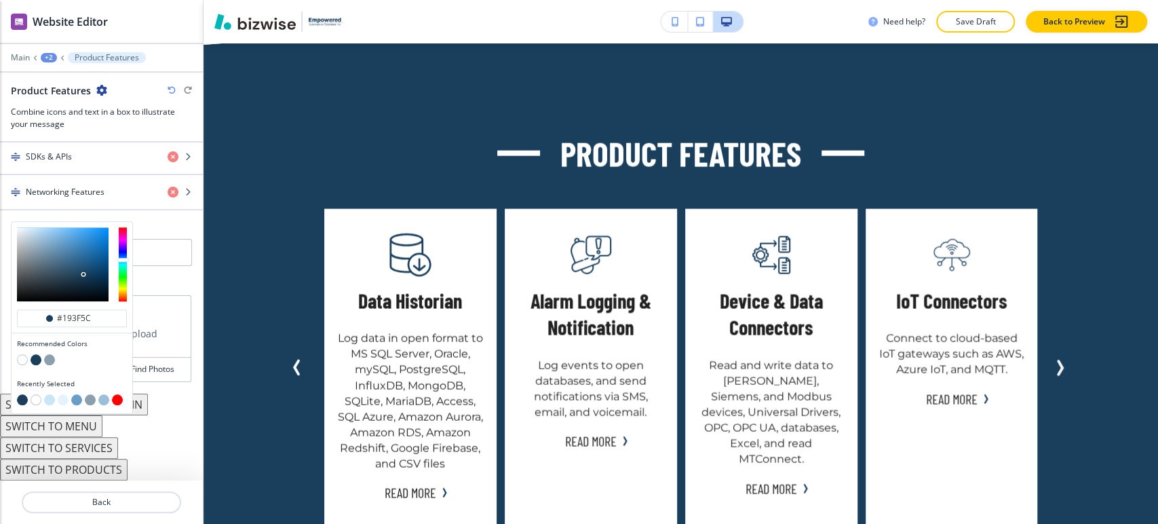
scroll to position [820, 0]
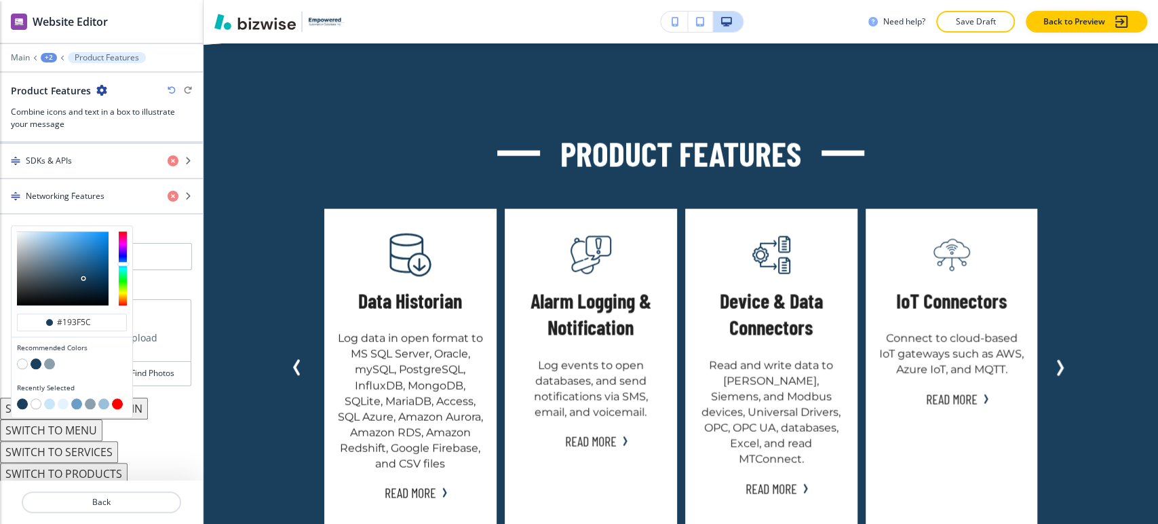
click at [47, 361] on button "button" at bounding box center [49, 363] width 11 height 11
type input "#8c9fad"
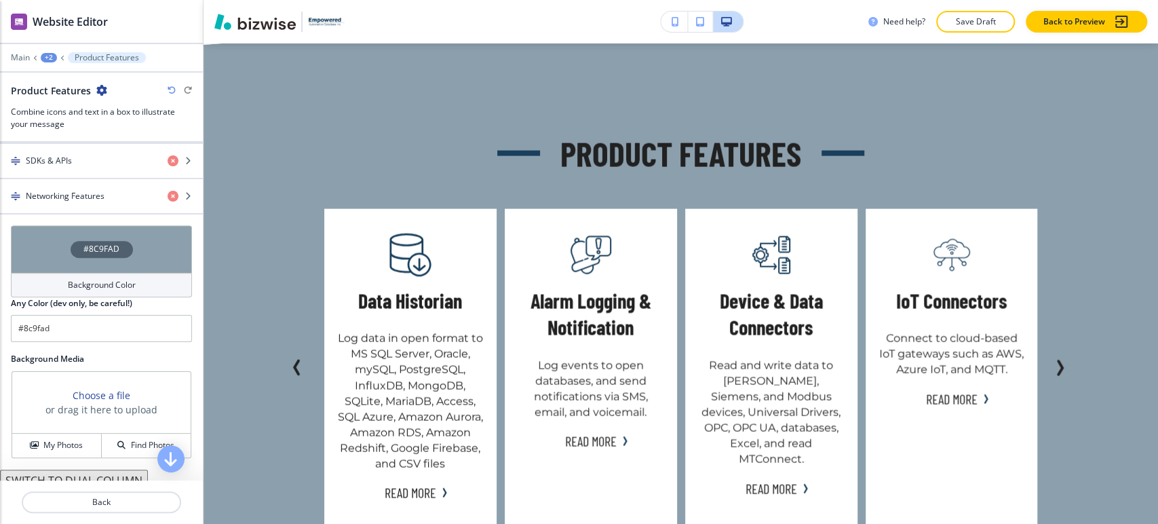
click at [117, 266] on div "#8C9FAD" at bounding box center [101, 249] width 181 height 48
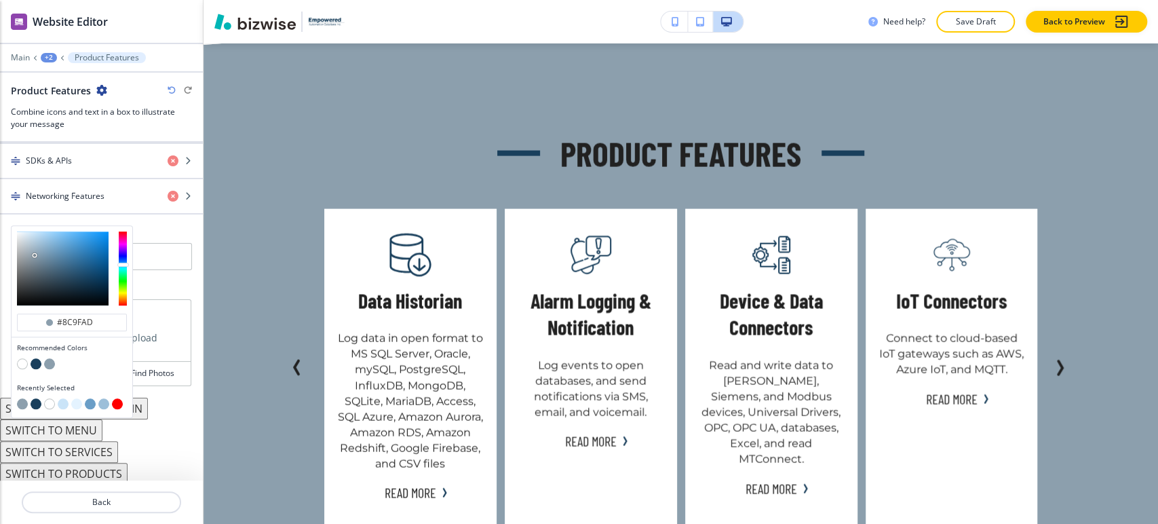
type input "#b4b9bd"
click at [21, 247] on div at bounding box center [63, 268] width 92 height 74
type input "#b4b9bd"
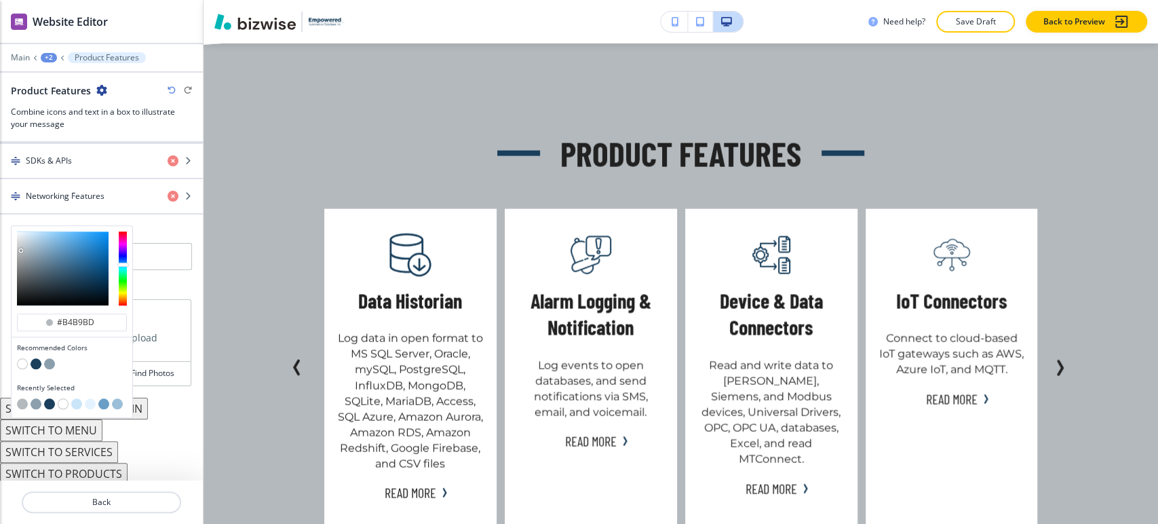
type input "#d8dadb"
click at [18, 238] on div at bounding box center [63, 268] width 92 height 74
type input "#d8dadb"
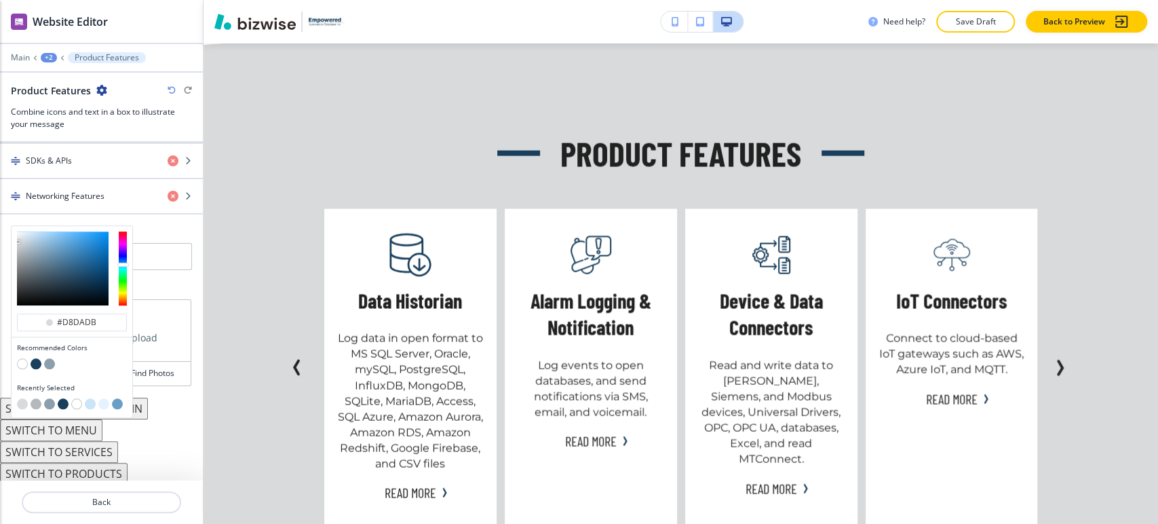
type input "#e9e9e9"
click at [17, 234] on div at bounding box center [63, 268] width 92 height 74
type input "#e9e9e9"
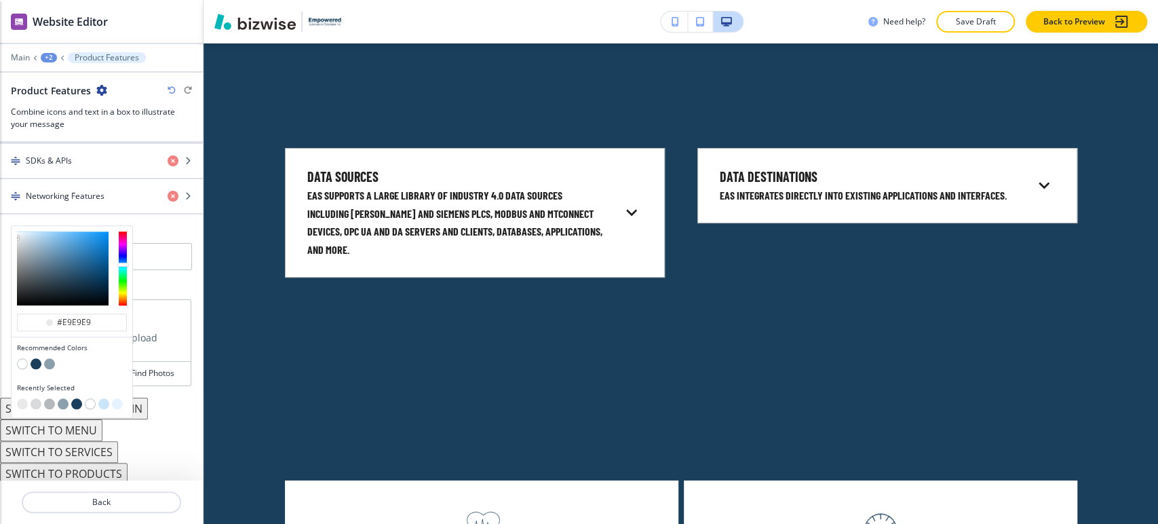
scroll to position [2780, 0]
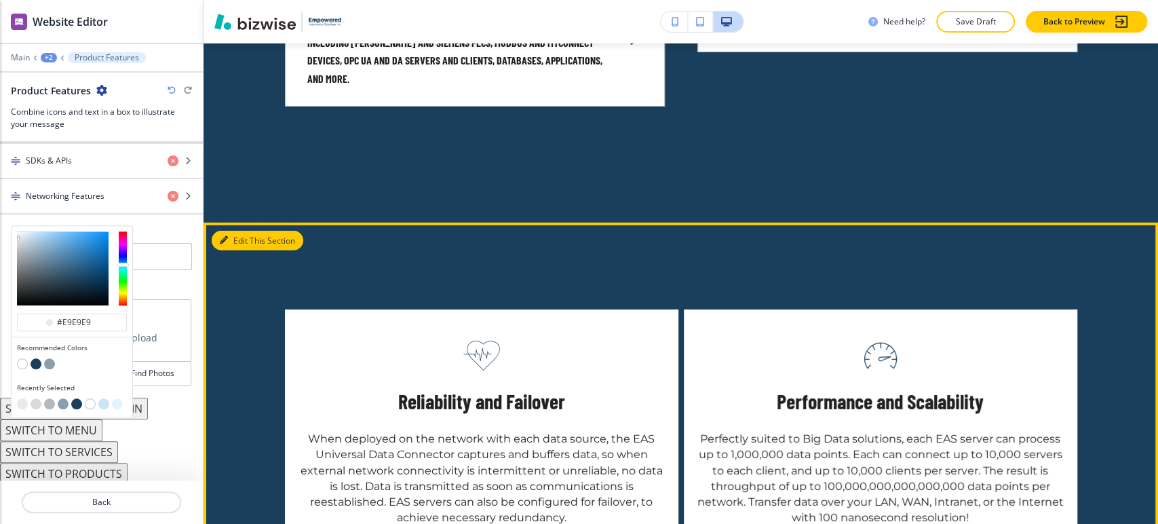
click at [239, 231] on button "Edit This Section" at bounding box center [258, 241] width 92 height 20
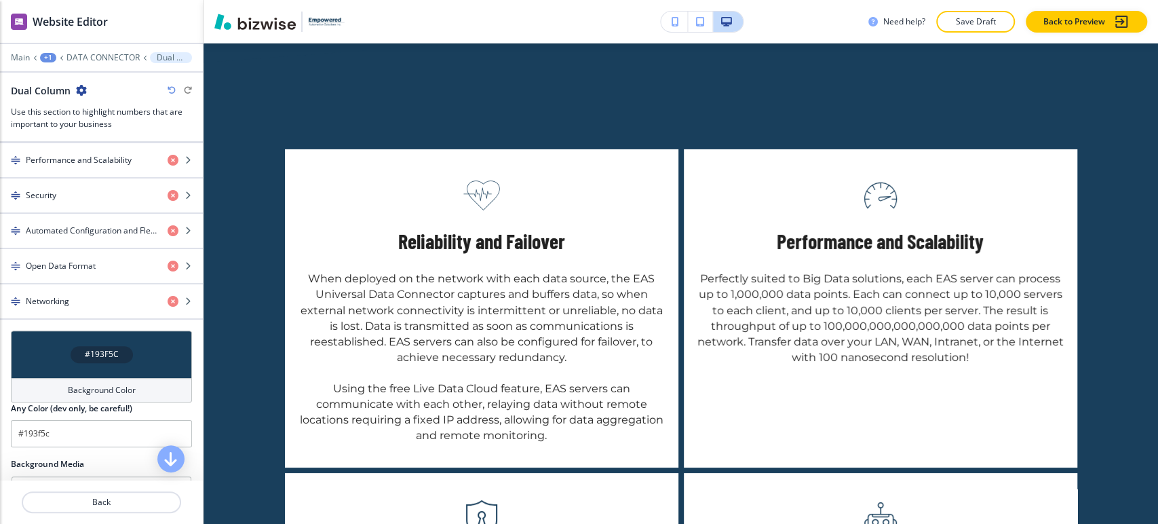
scroll to position [857, 0]
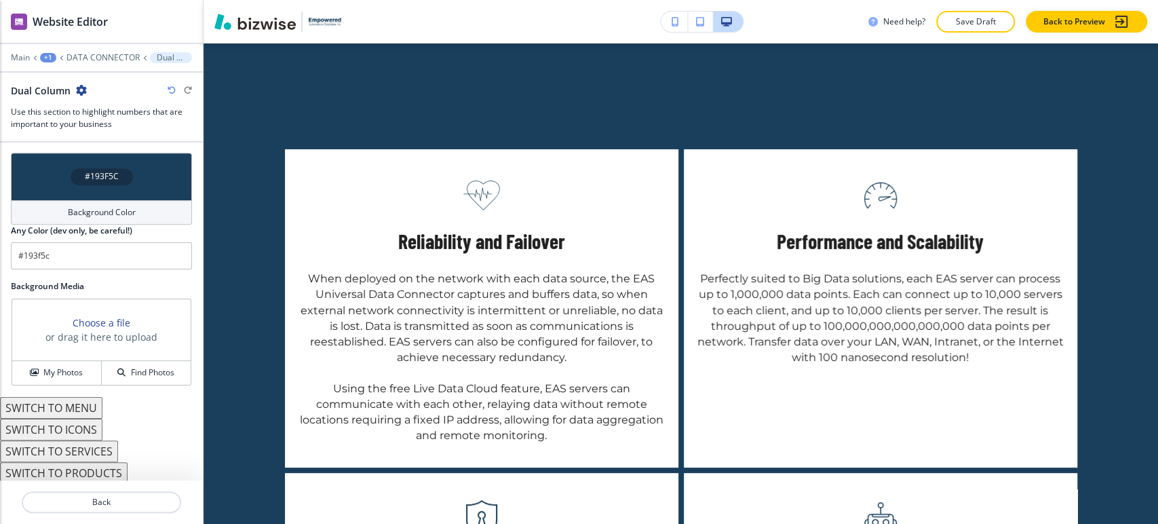
click at [110, 210] on h4 "Background Color" at bounding box center [102, 212] width 68 height 12
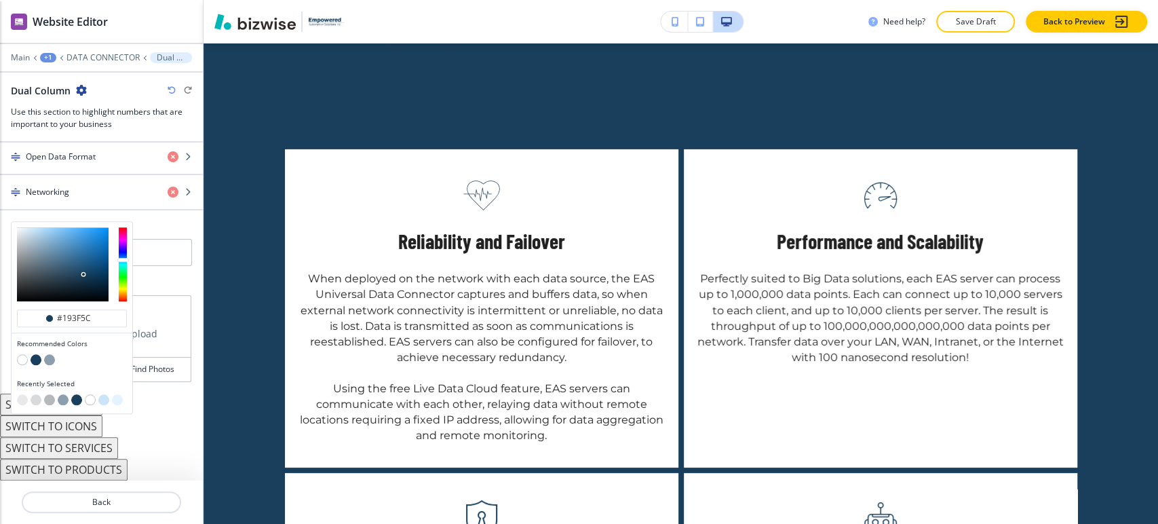
scroll to position [784, 0]
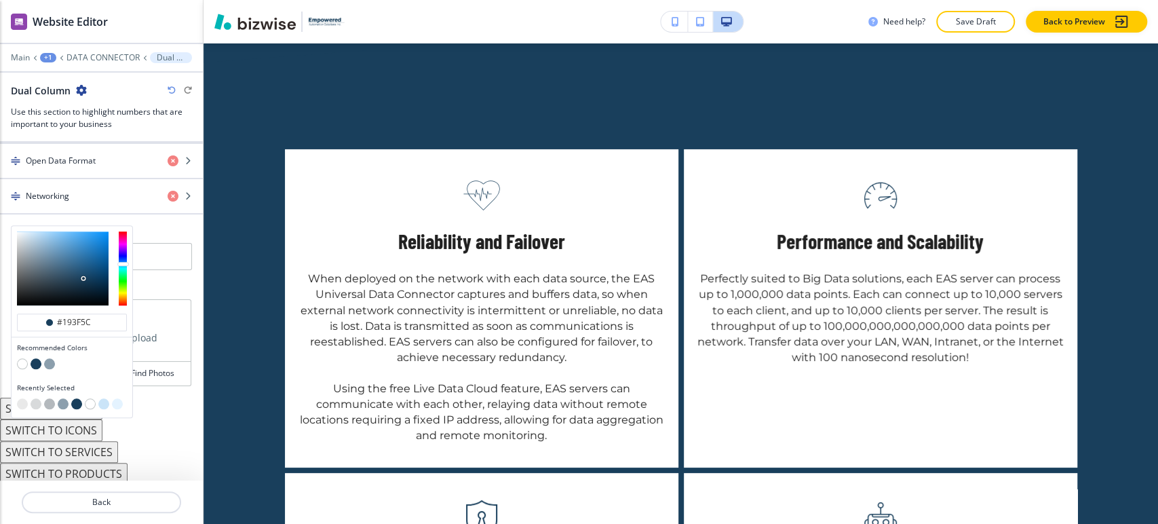
click at [52, 362] on button "button" at bounding box center [49, 363] width 11 height 11
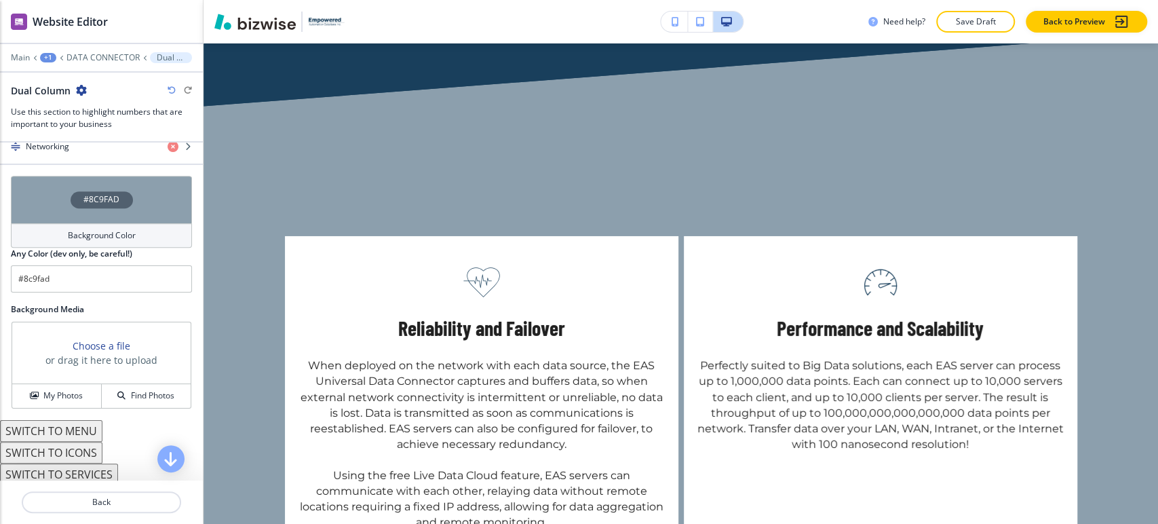
scroll to position [857, 0]
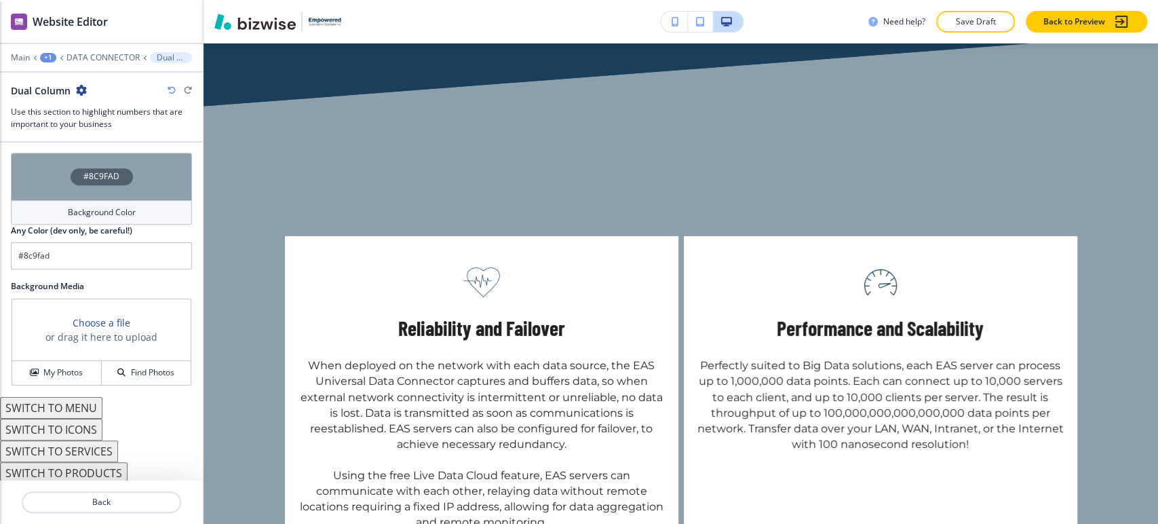
click at [96, 210] on h4 "Background Color" at bounding box center [102, 212] width 68 height 12
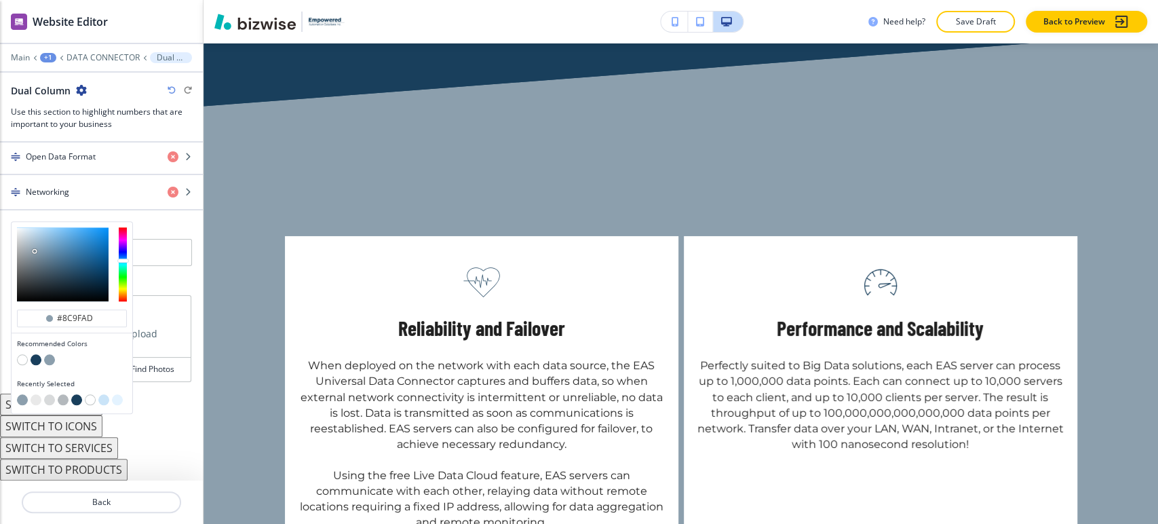
scroll to position [784, 0]
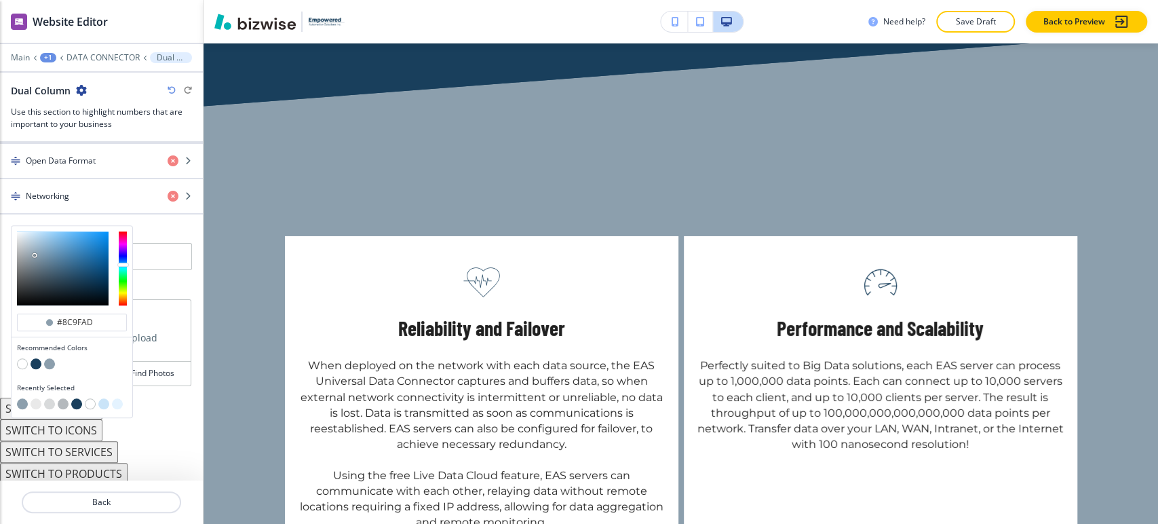
click at [52, 400] on button "button" at bounding box center [49, 403] width 11 height 11
type input "#d8dadb"
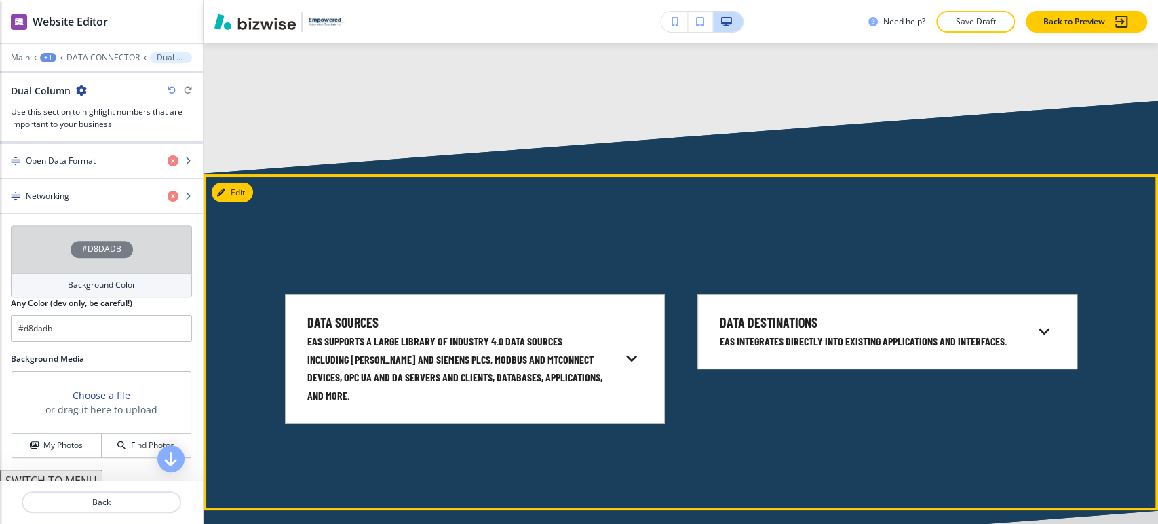
scroll to position [2487, 0]
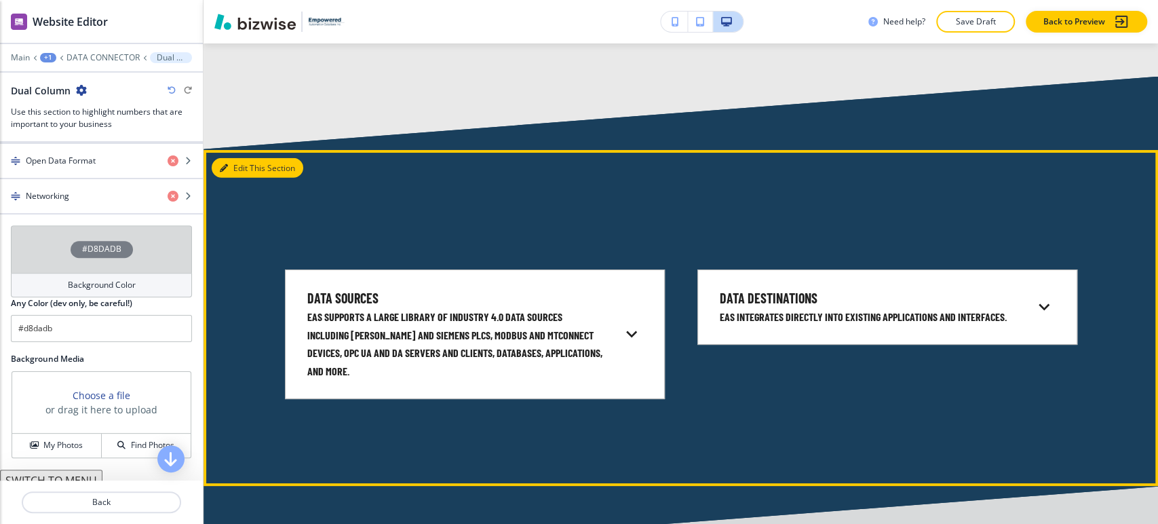
click at [245, 166] on button "Edit This Section" at bounding box center [258, 168] width 92 height 20
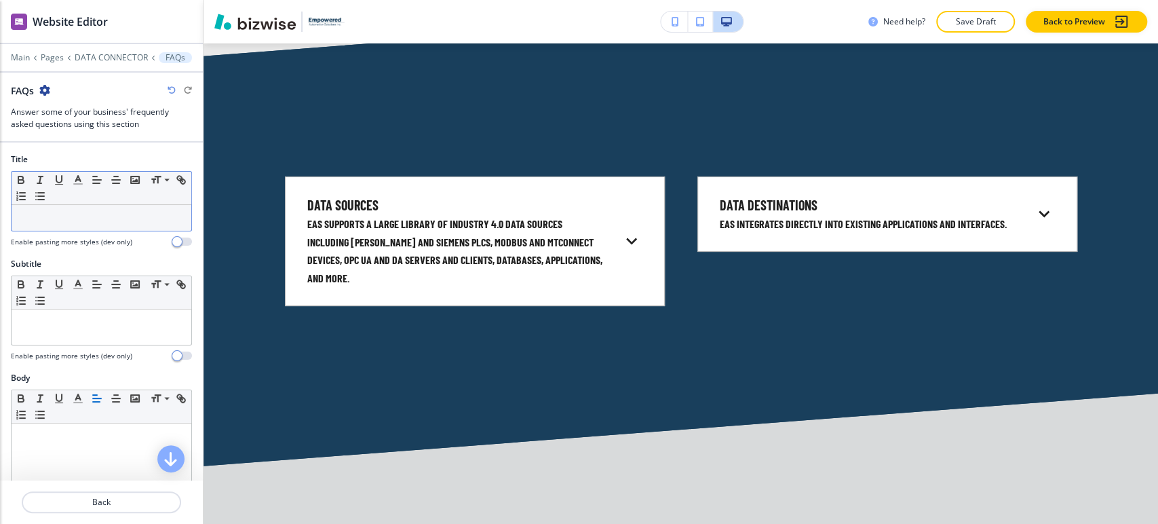
scroll to position [2593, 0]
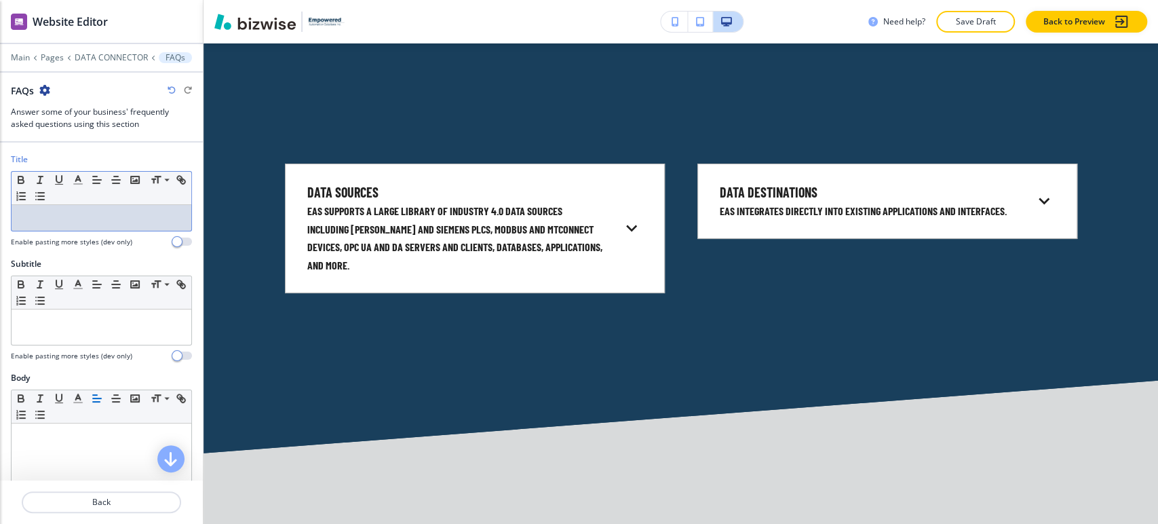
click at [120, 221] on p at bounding box center [101, 218] width 166 height 12
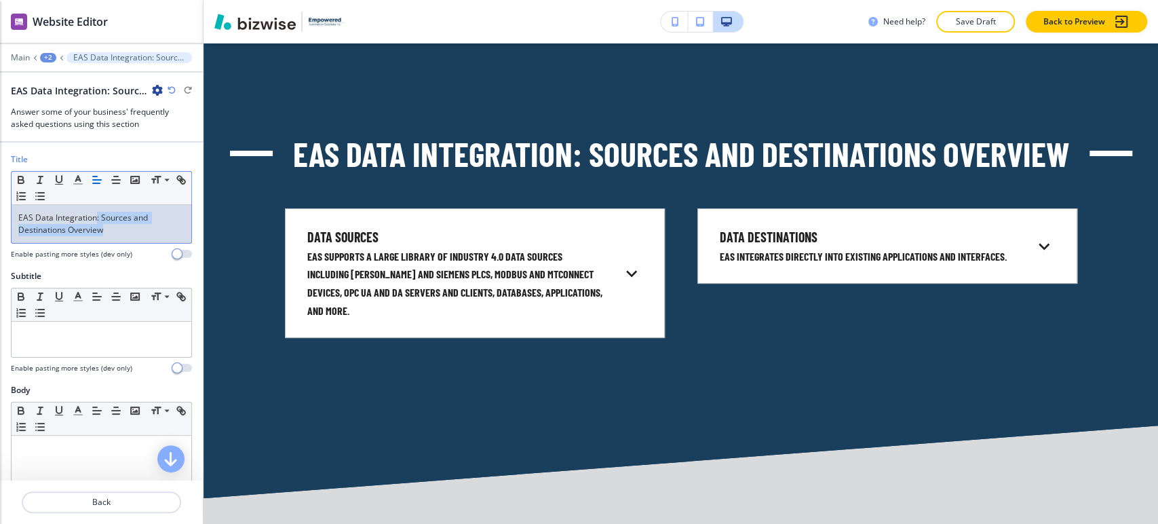
drag, startPoint x: 95, startPoint y: 219, endPoint x: 134, endPoint y: 235, distance: 42.2
click at [134, 235] on div "EAS Data Integration: Sources and Destinations Overview" at bounding box center [102, 224] width 180 height 38
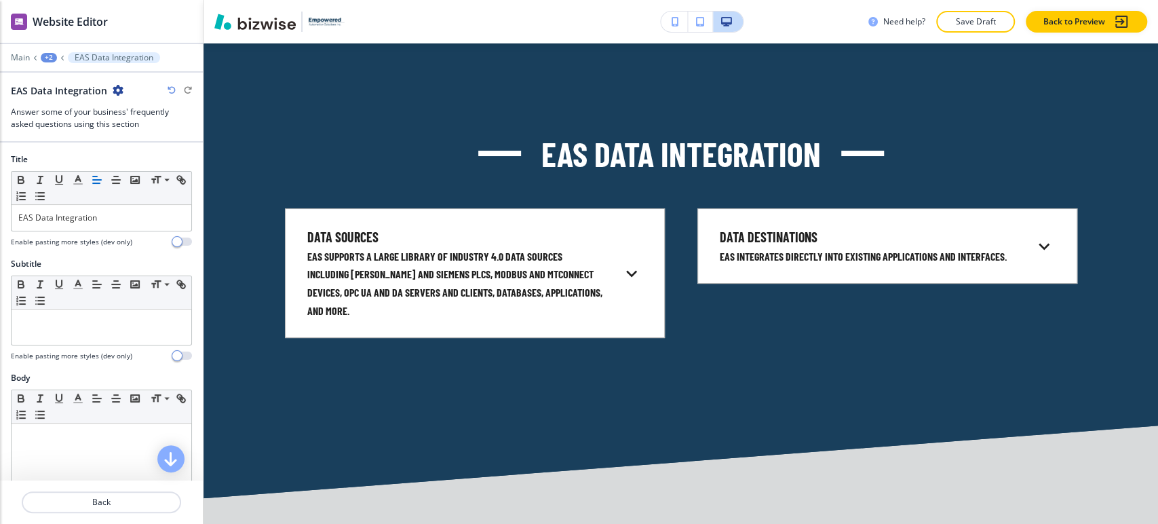
click at [129, 248] on div "Title Small Normal Large Huge EAS Data Integration Enable pasting more styles (…" at bounding box center [101, 205] width 203 height 105
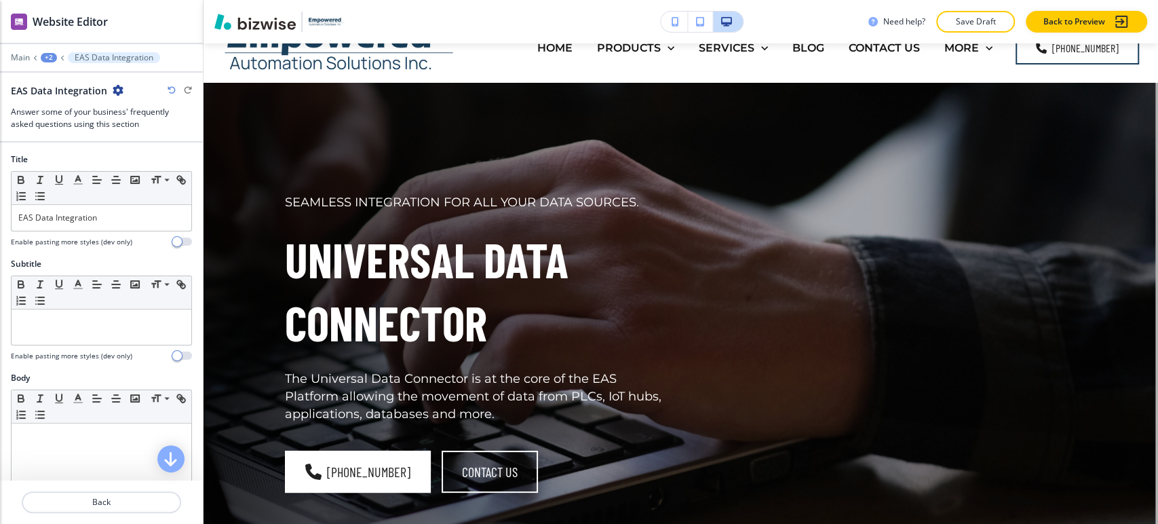
scroll to position [0, 0]
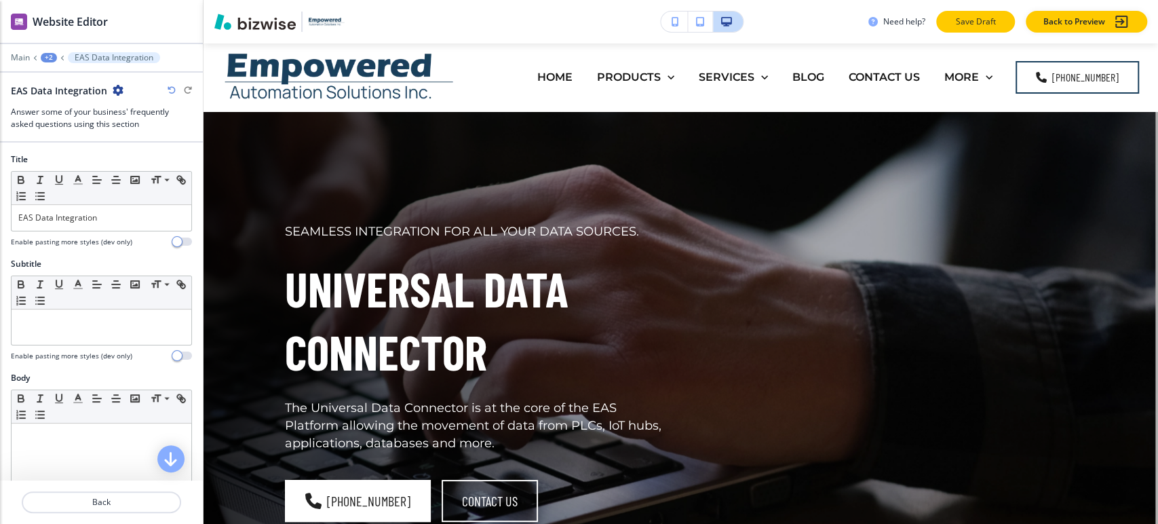
click at [998, 17] on button "Save Draft" at bounding box center [975, 22] width 79 height 22
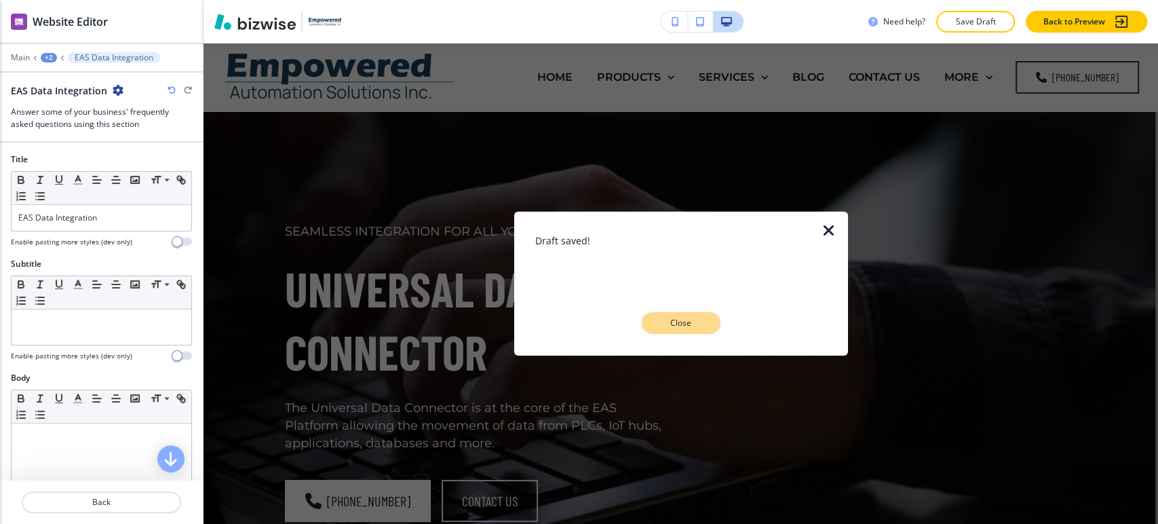
click at [687, 322] on p "Close" at bounding box center [681, 323] width 43 height 12
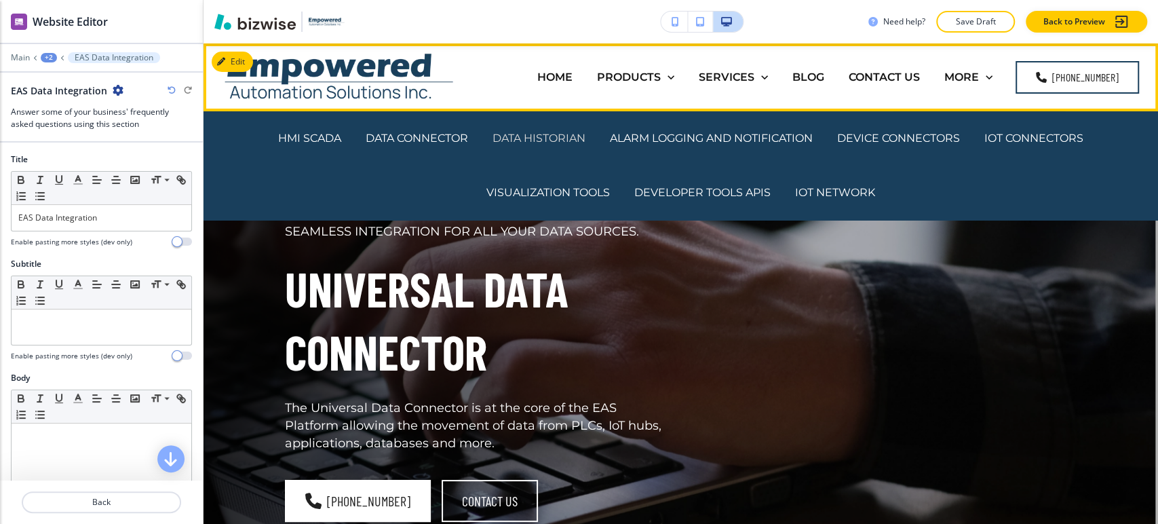
click at [525, 136] on p "DATA HISTORIAN" at bounding box center [539, 138] width 93 height 16
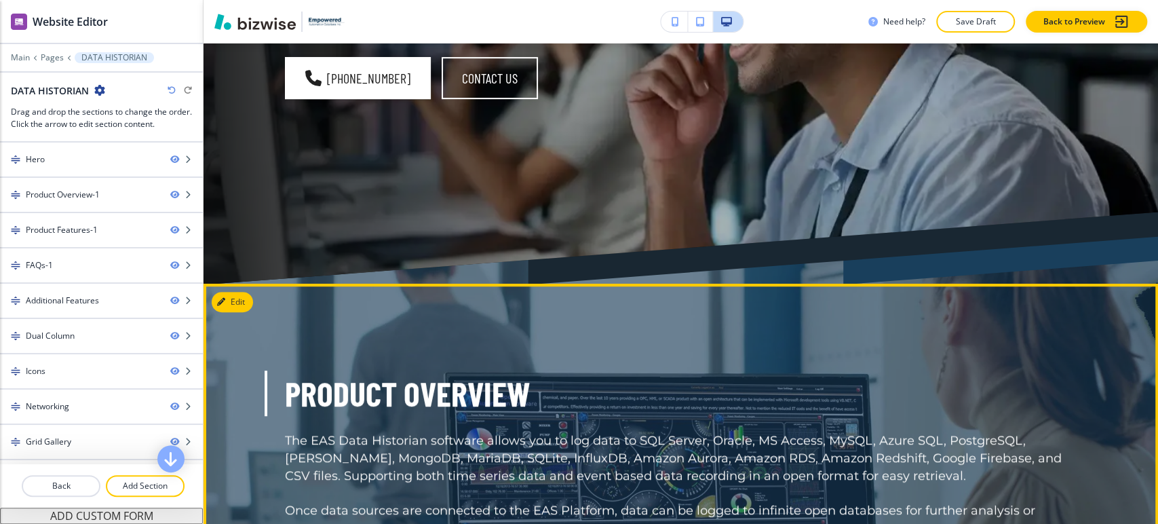
scroll to position [452, 0]
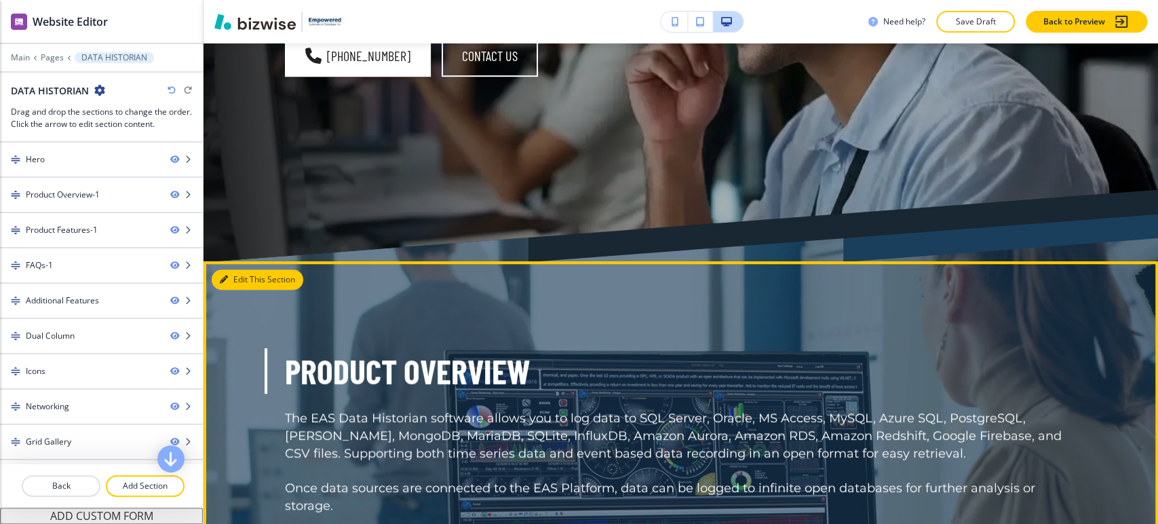
click at [223, 272] on button "Edit This Section" at bounding box center [258, 279] width 92 height 20
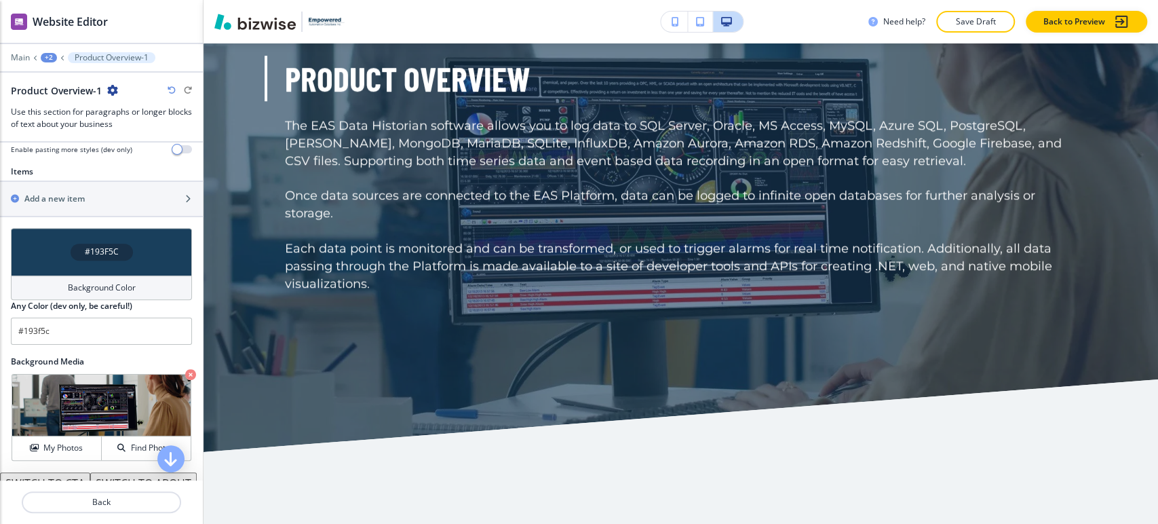
scroll to position [643, 0]
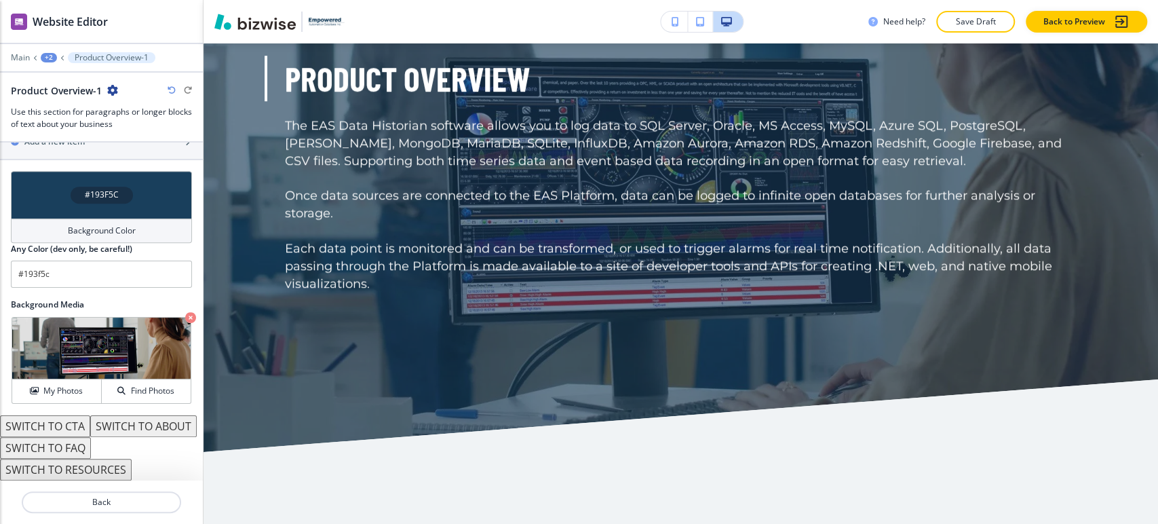
click at [185, 312] on icon "button" at bounding box center [190, 317] width 11 height 11
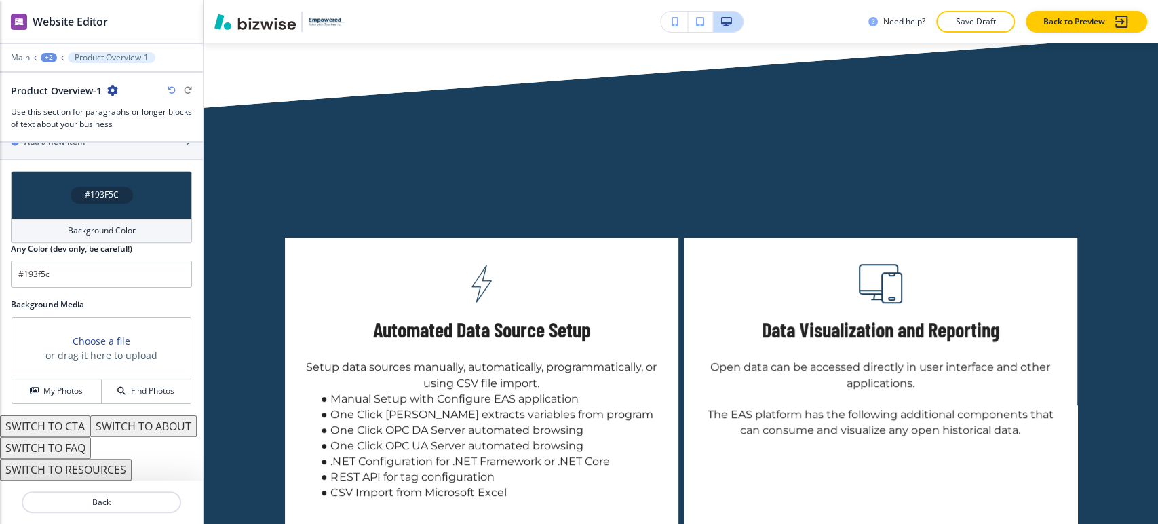
scroll to position [4439, 0]
